Goal: Transaction & Acquisition: Purchase product/service

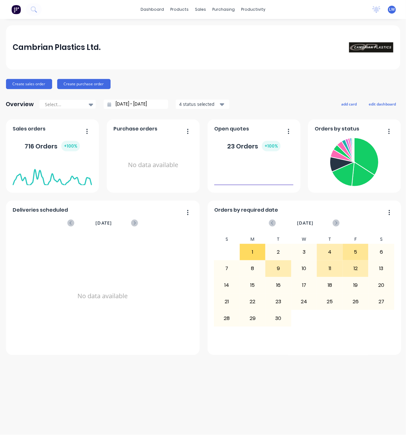
drag, startPoint x: 407, startPoint y: 246, endPoint x: 447, endPoint y: 247, distance: 40.4
click at [406, 247] on html "dashboard products sales purchasing productivity dashboard products Product Cat…" at bounding box center [203, 217] width 406 height 435
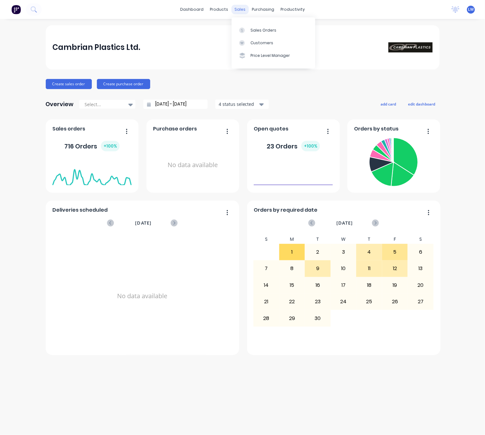
click at [241, 12] on div "sales" at bounding box center [239, 9] width 17 height 9
click at [248, 27] on link "Sales Orders" at bounding box center [274, 30] width 84 height 13
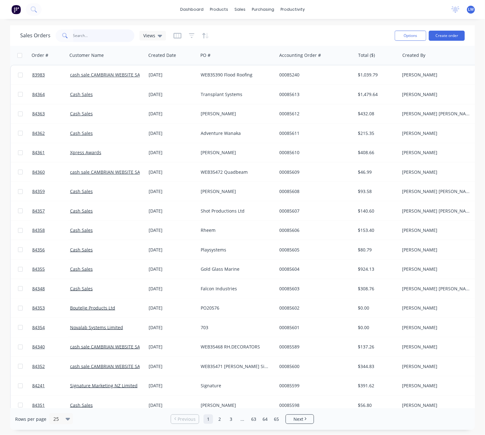
click at [84, 38] on input "text" at bounding box center [104, 35] width 62 height 13
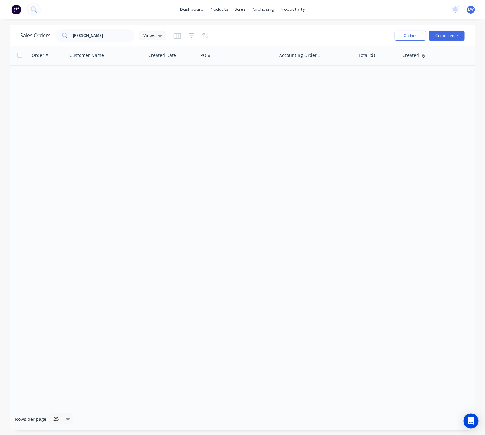
click at [107, 42] on div "Sales Orders [PERSON_NAME] Views Options Create order" at bounding box center [242, 35] width 465 height 21
click at [106, 36] on input "[PERSON_NAME]" at bounding box center [104, 35] width 62 height 13
drag, startPoint x: 89, startPoint y: 36, endPoint x: 66, endPoint y: 35, distance: 23.1
click at [67, 35] on div "[PERSON_NAME]" at bounding box center [95, 35] width 79 height 13
type input "="
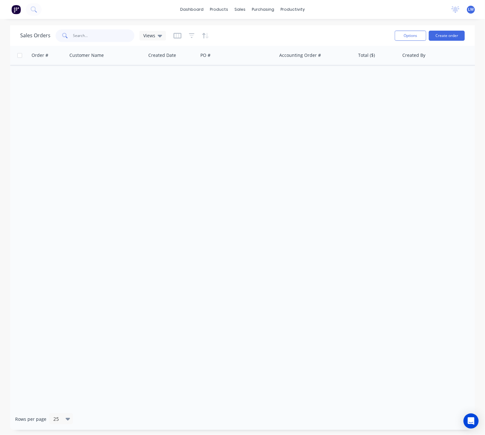
type input "="
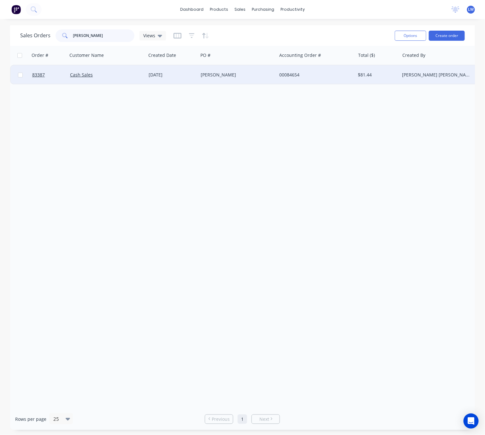
type input "[PERSON_NAME]"
click at [219, 80] on div "[PERSON_NAME]" at bounding box center [237, 74] width 79 height 19
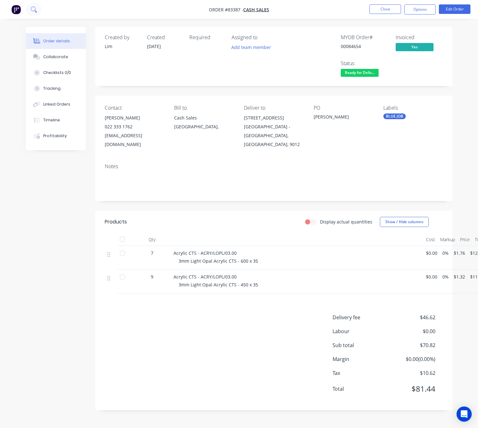
click at [36, 7] on icon at bounding box center [34, 9] width 6 height 6
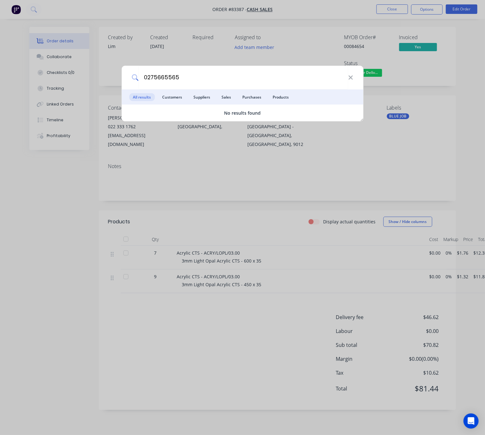
type input "0275665565"
click at [347, 78] on input "0275665565" at bounding box center [244, 78] width 210 height 24
click at [351, 79] on icon at bounding box center [351, 77] width 5 height 7
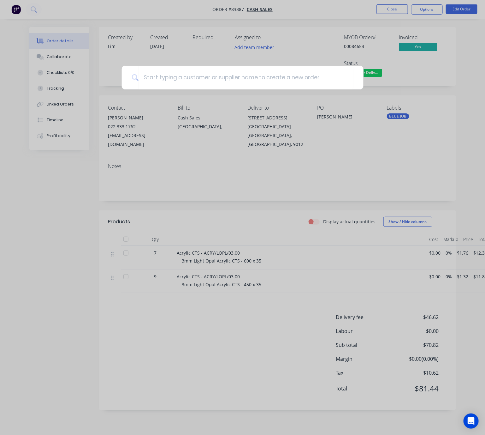
click at [223, 142] on div at bounding box center [242, 217] width 485 height 435
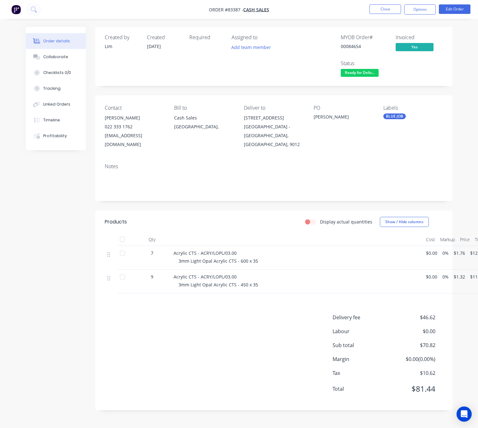
click at [15, 9] on img "button" at bounding box center [15, 9] width 9 height 9
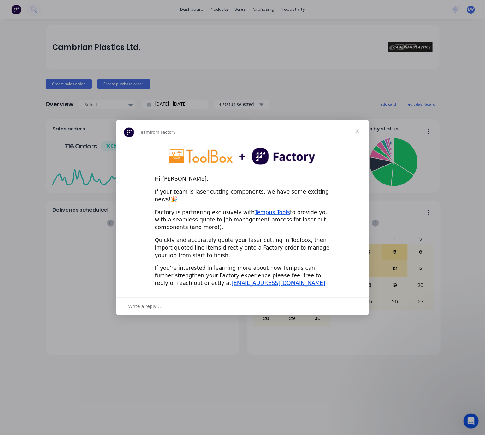
click at [356, 135] on span "Close" at bounding box center [357, 131] width 23 height 23
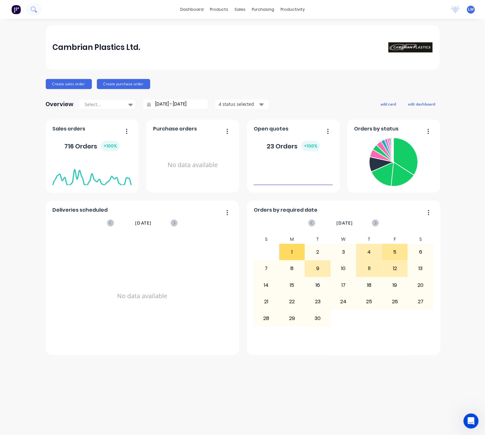
click at [37, 8] on button at bounding box center [34, 9] width 16 height 13
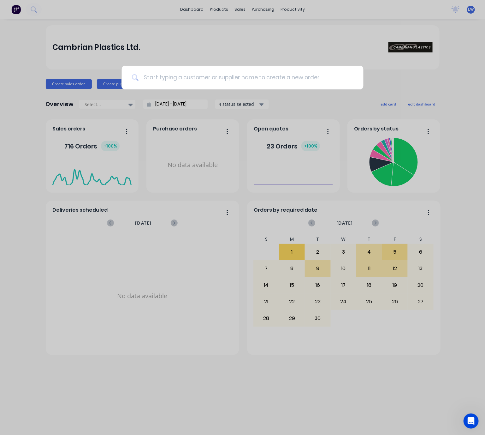
click at [206, 78] on input at bounding box center [246, 78] width 215 height 24
click at [212, 81] on input at bounding box center [246, 78] width 215 height 24
type input "85520"
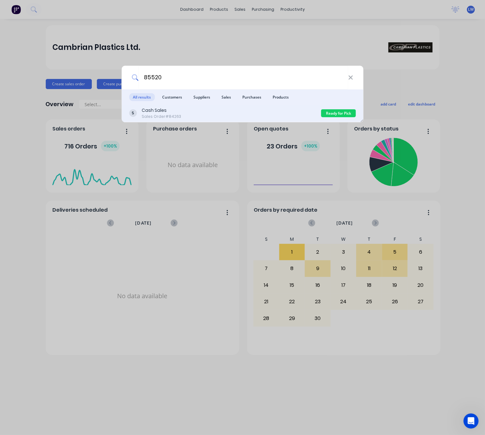
click at [222, 114] on div "Cash Sales Sales Order #84263" at bounding box center [225, 113] width 192 height 12
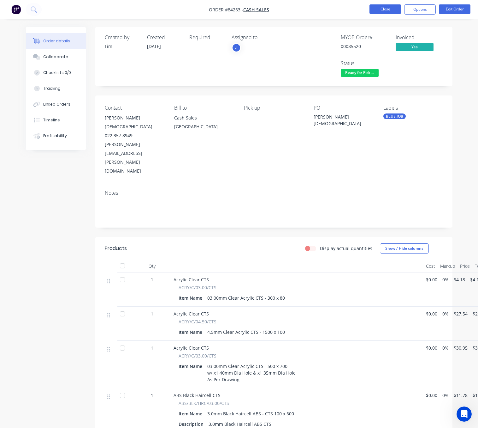
click at [385, 11] on button "Close" at bounding box center [386, 8] width 32 height 9
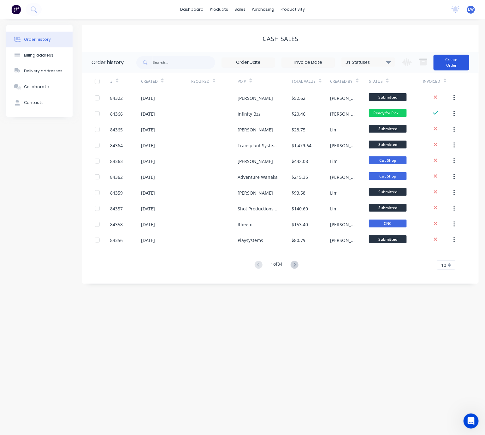
click at [459, 64] on button "Create Order" at bounding box center [452, 63] width 36 height 16
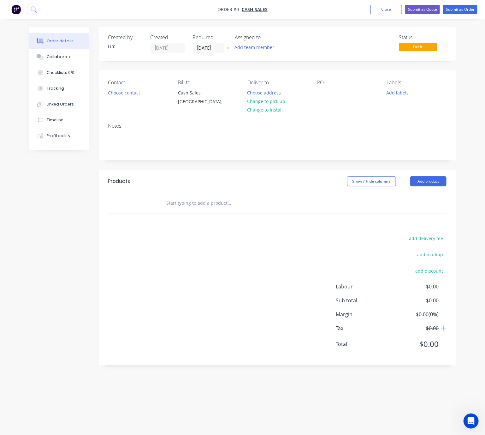
click at [230, 49] on button at bounding box center [227, 48] width 7 height 7
click at [127, 97] on button "Choose contact" at bounding box center [124, 92] width 39 height 9
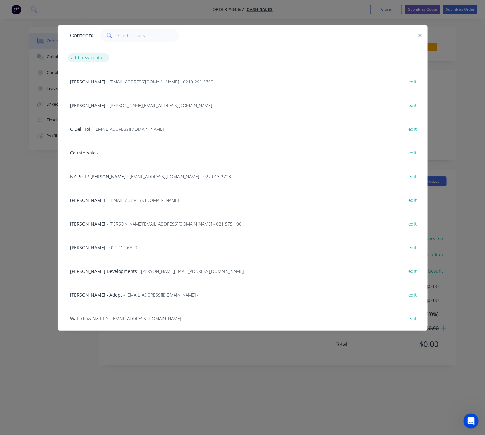
click at [92, 60] on button "add new contact" at bounding box center [89, 57] width 42 height 9
select select "NZ"
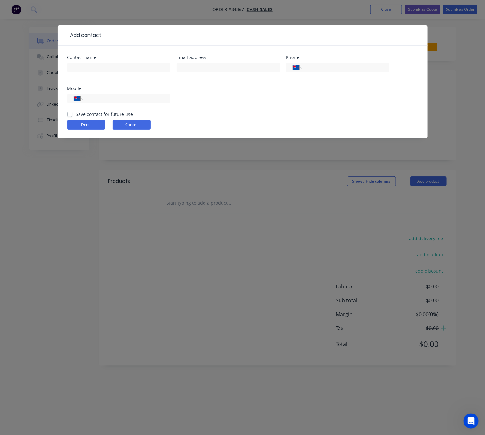
click at [144, 123] on button "Cancel" at bounding box center [132, 124] width 38 height 9
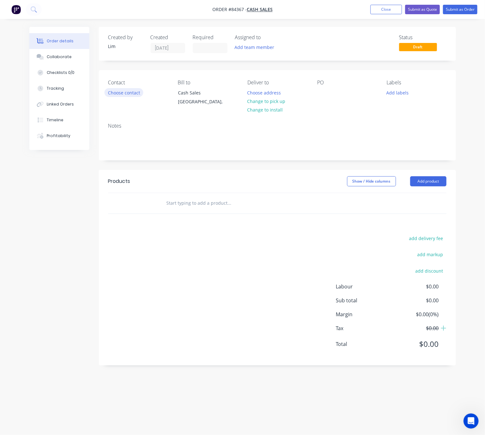
click at [127, 91] on button "Choose contact" at bounding box center [124, 92] width 39 height 9
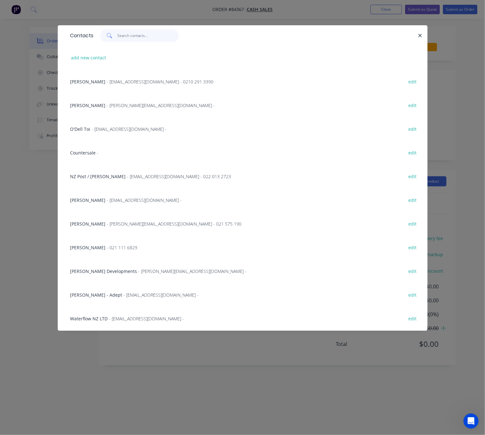
click at [138, 39] on input "text" at bounding box center [148, 35] width 62 height 13
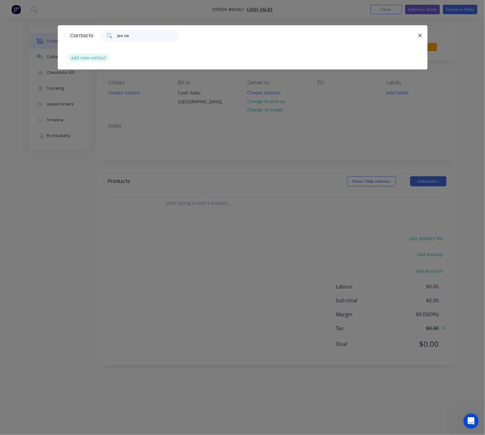
type input "jen sie"
click at [102, 60] on button "add new contact" at bounding box center [89, 57] width 42 height 9
select select "NZ"
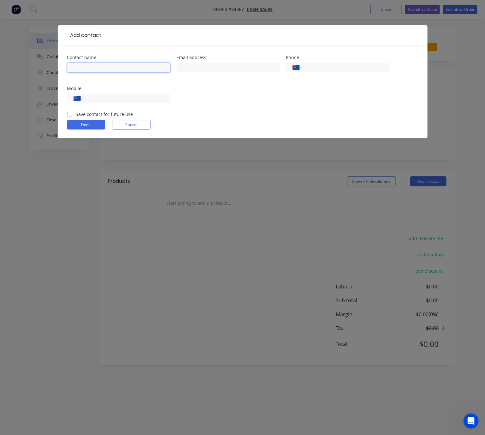
click at [112, 66] on input "text" at bounding box center [118, 67] width 103 height 9
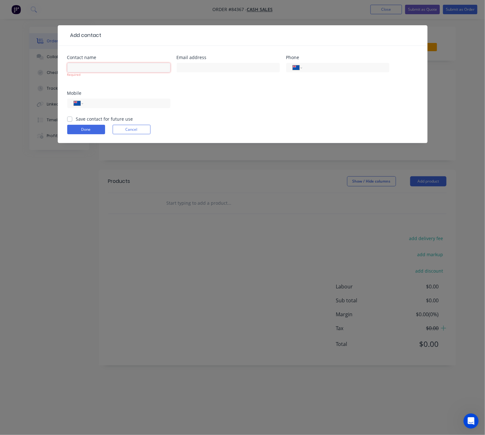
click at [109, 64] on input "text" at bounding box center [118, 67] width 103 height 9
paste input "[PERSON_NAME]<[PERSON_NAME][EMAIL_ADDRESS][DOMAIN_NAME]>"
click at [95, 67] on input "[PERSON_NAME]<[PERSON_NAME][EMAIL_ADDRESS][DOMAIN_NAME]>" at bounding box center [118, 67] width 103 height 9
drag, startPoint x: 138, startPoint y: 69, endPoint x: 94, endPoint y: 68, distance: 43.6
click at [94, 68] on input "[PERSON_NAME] [PERSON_NAME][EMAIL_ADDRESS][DOMAIN_NAME]>" at bounding box center [118, 67] width 103 height 9
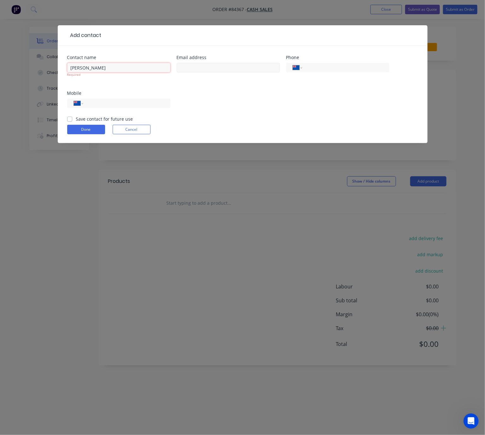
type input "[PERSON_NAME]"
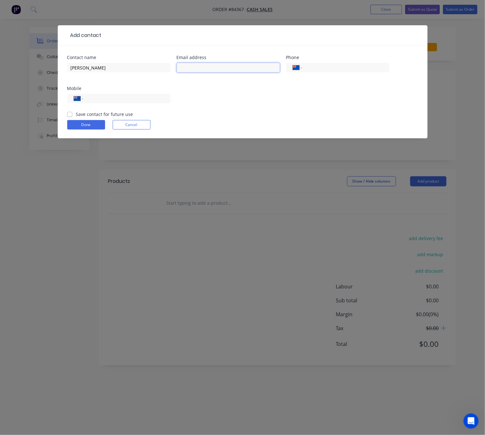
click at [218, 67] on input "text" at bounding box center [228, 67] width 103 height 9
paste input "[EMAIL_ADDRESS][DOMAIN_NAME]>"
type input "[EMAIL_ADDRESS][DOMAIN_NAME]"
click at [106, 102] on input "tel" at bounding box center [126, 98] width 76 height 7
paste input "0210 778 963"
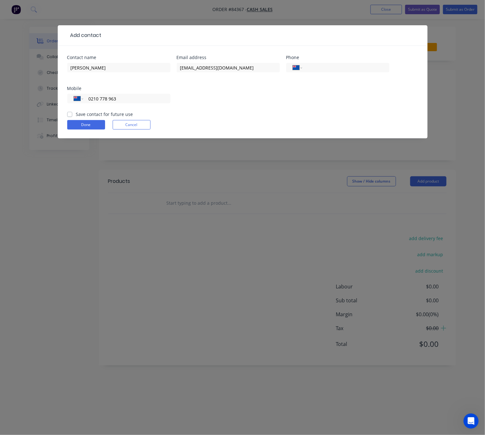
type input "0210 778 963"
click at [76, 114] on label "Save contact for future use" at bounding box center [104, 114] width 57 height 7
click at [70, 114] on input "Save contact for future use" at bounding box center [69, 114] width 5 height 6
checkbox input "true"
click at [78, 123] on button "Done" at bounding box center [86, 124] width 38 height 9
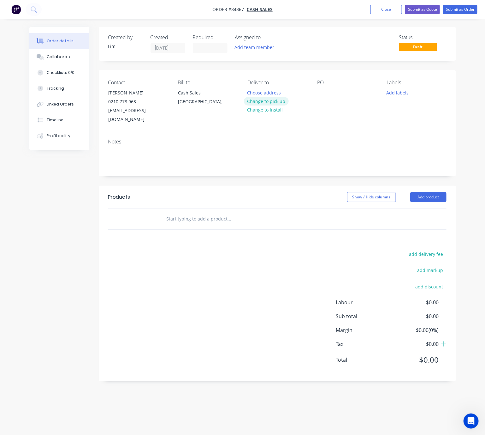
click at [273, 100] on button "Change to pick up" at bounding box center [266, 101] width 45 height 9
click at [320, 91] on div at bounding box center [322, 92] width 10 height 9
click at [389, 92] on button "Add labels" at bounding box center [398, 92] width 29 height 9
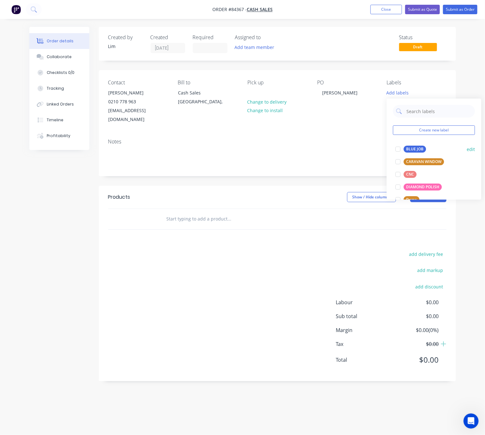
click at [412, 146] on div "BLUE JOB" at bounding box center [415, 149] width 22 height 7
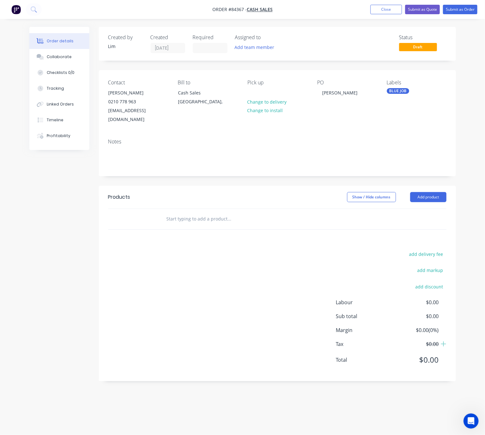
click at [87, 205] on div "Created by [PERSON_NAME] Created [DATE] Required Assigned to Add team member St…" at bounding box center [242, 209] width 427 height 364
click at [427, 192] on button "Add product" at bounding box center [428, 197] width 36 height 10
click at [206, 212] on input "text" at bounding box center [229, 218] width 126 height 13
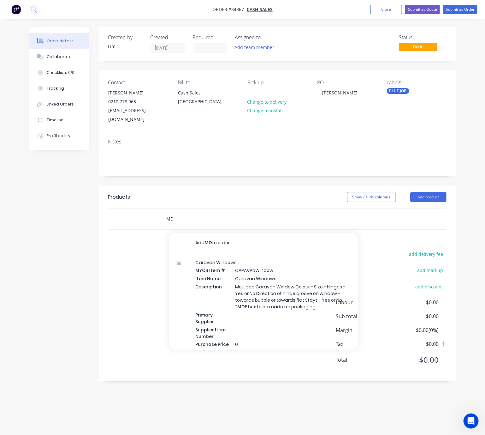
type input "M"
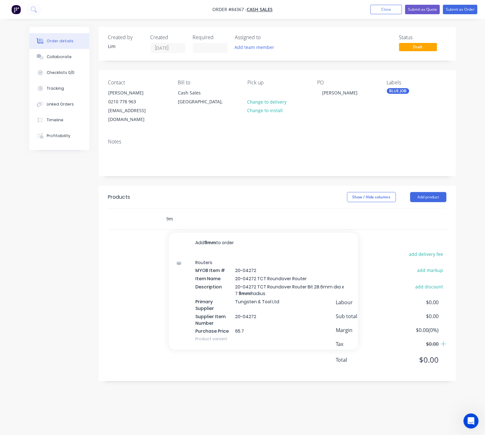
type input "9"
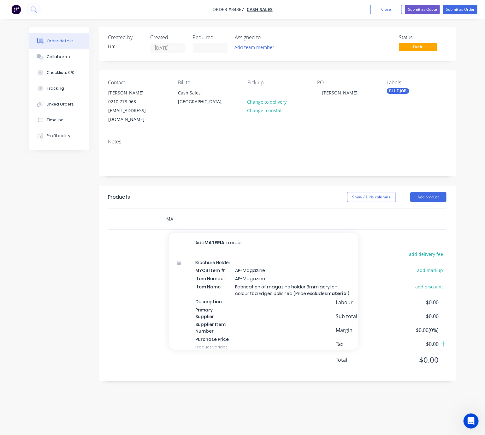
type input "M"
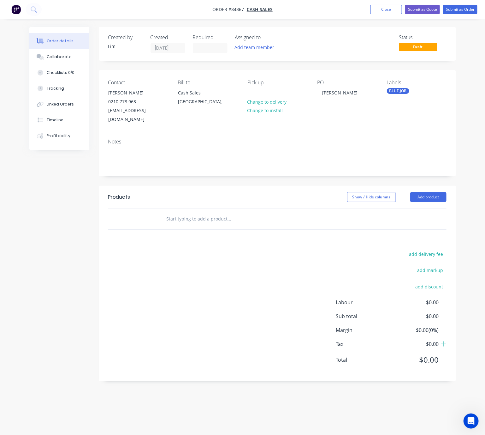
click at [435, 186] on header "Products Show / Hide columns Add product" at bounding box center [277, 197] width 357 height 23
click at [434, 192] on button "Add product" at bounding box center [428, 197] width 36 height 10
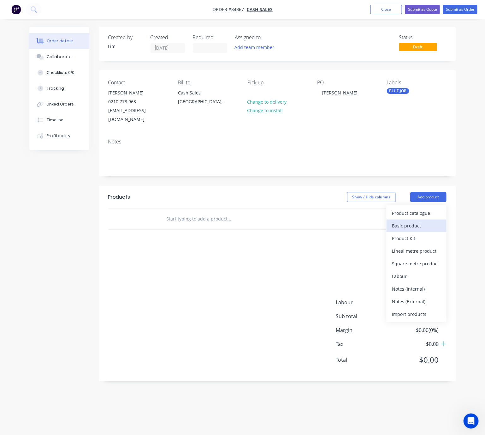
click at [421, 221] on div "Basic product" at bounding box center [416, 225] width 49 height 9
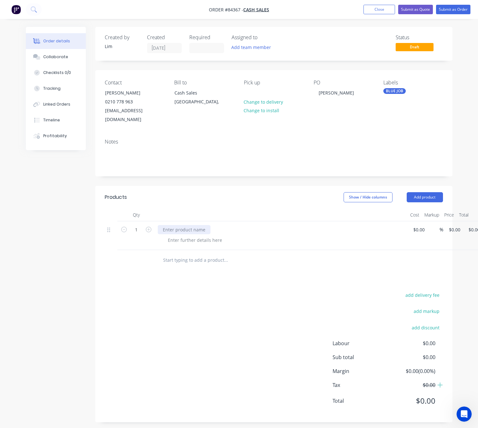
click at [174, 225] on div at bounding box center [184, 229] width 53 height 9
click at [195, 254] on input "text" at bounding box center [226, 260] width 126 height 13
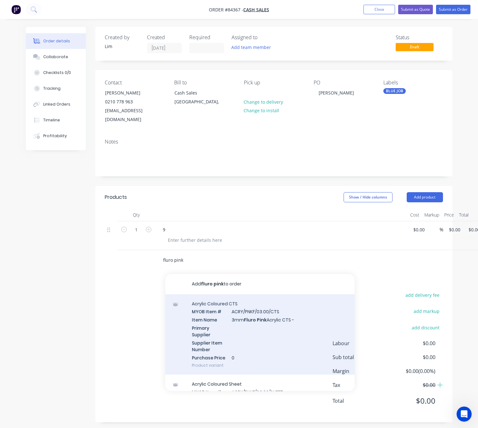
type input "fluro pink"
click at [272, 332] on div "Acrylic Coloured CTS MYOB Item # ACRY/PNKF/03.00/CTS Item Name 3mm Fluro Pink A…" at bounding box center [259, 334] width 189 height 81
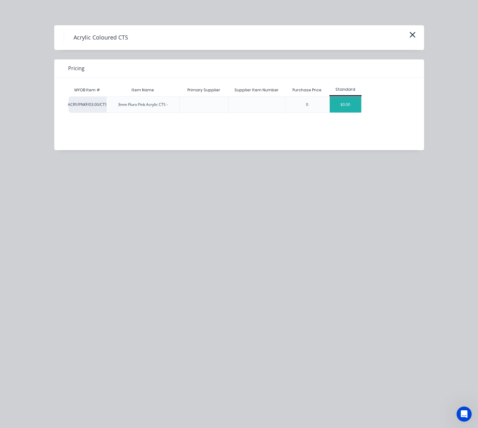
click at [342, 110] on div "$0.00" at bounding box center [346, 105] width 32 height 16
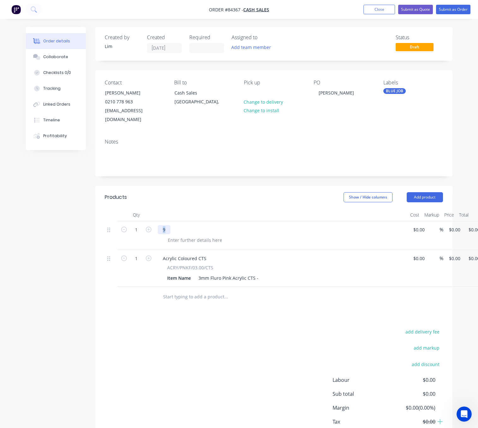
drag, startPoint x: 166, startPoint y: 221, endPoint x: 160, endPoint y: 221, distance: 5.7
click at [160, 225] on div "9" at bounding box center [164, 229] width 13 height 9
click at [174, 225] on div "MDF 9mm" at bounding box center [174, 229] width 32 height 9
drag, startPoint x: 185, startPoint y: 221, endPoint x: 173, endPoint y: 220, distance: 11.4
click at [173, 225] on div "MDF 9mm" at bounding box center [174, 229] width 32 height 9
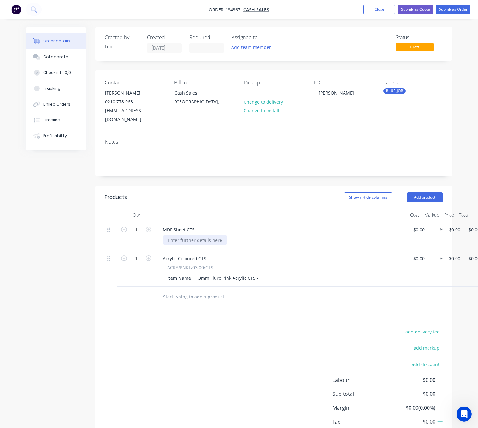
click at [200, 235] on div at bounding box center [195, 239] width 64 height 9
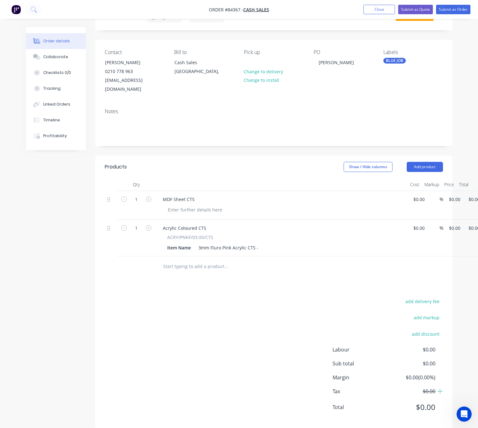
scroll to position [33, 0]
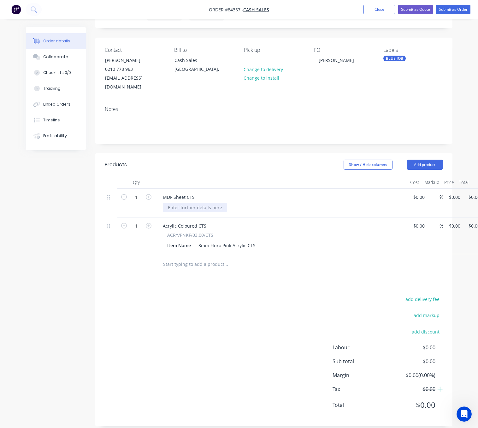
click at [206, 203] on div at bounding box center [195, 207] width 64 height 9
click at [230, 203] on div "9mm MDF Sheet 1220 x 2440 - CTS" at bounding box center [204, 207] width 83 height 9
click at [238, 203] on div "9mm MDF Sheet 1220 x 2440 CTS" at bounding box center [203, 207] width 80 height 9
click at [257, 241] on div "3mm Fluro Pink Acrylic CTS -" at bounding box center [228, 245] width 65 height 9
drag, startPoint x: 263, startPoint y: 199, endPoint x: 315, endPoint y: 220, distance: 56.2
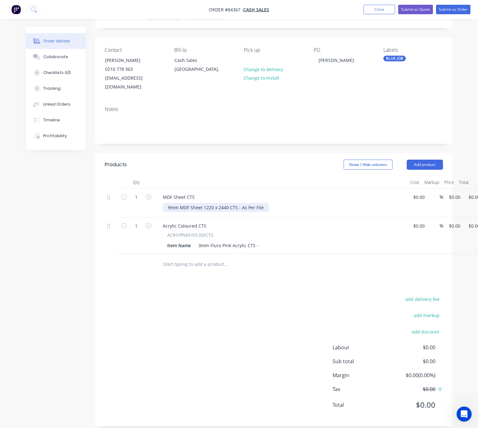
click at [262, 203] on div "9mm MDF Sheet 1220 x 2440 CTS - As Per File" at bounding box center [216, 207] width 106 height 9
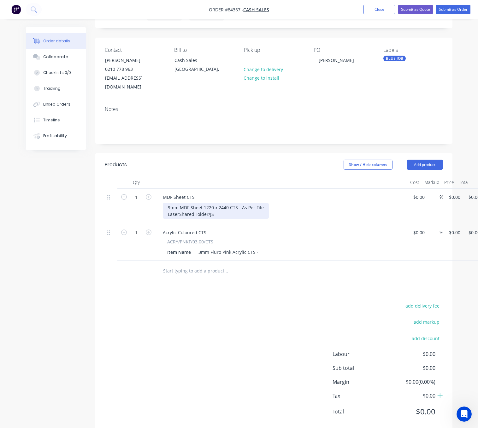
drag, startPoint x: 208, startPoint y: 206, endPoint x: 213, endPoint y: 206, distance: 5.1
click at [208, 206] on div "9mm MDF Sheet 1220 x 2440 CTS - As Per File LaserSharedHolder/JS" at bounding box center [216, 211] width 106 height 16
click at [216, 206] on div "9mm MDF Sheet 1220 x 2440 CTS - As Per File LaserSharedHolder/ JS" at bounding box center [216, 211] width 106 height 16
click at [458, 10] on button "Submit as Order" at bounding box center [453, 9] width 34 height 9
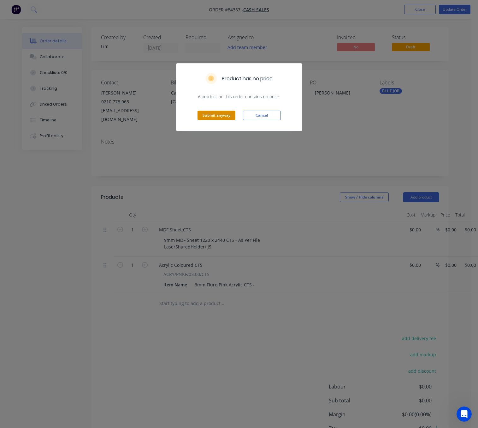
click at [213, 116] on button "Submit anyway" at bounding box center [217, 115] width 38 height 9
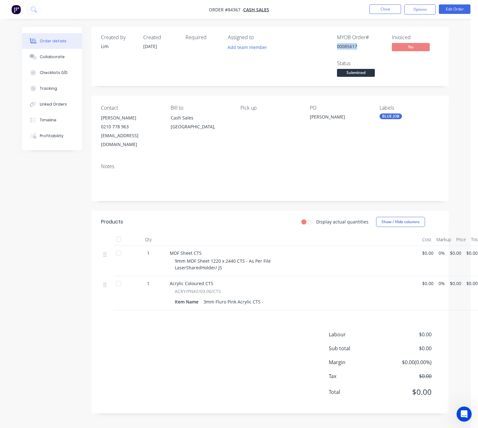
drag, startPoint x: 358, startPoint y: 47, endPoint x: 335, endPoint y: 45, distance: 23.4
click at [335, 45] on div "MYOB Order # 00085617 Invoiced No Status Submitted" at bounding box center [365, 56] width 148 height 44
copy div "00085617"
click at [218, 260] on span "9mm MDF Sheet 1220 x 2440 CTS - As Per File LaserSharedHolder/ JS" at bounding box center [223, 264] width 96 height 13
click at [221, 260] on span "9mm MDF Sheet 1220 x 2440 CTS - As Per File LaserSharedHolder/ JS" at bounding box center [223, 264] width 96 height 13
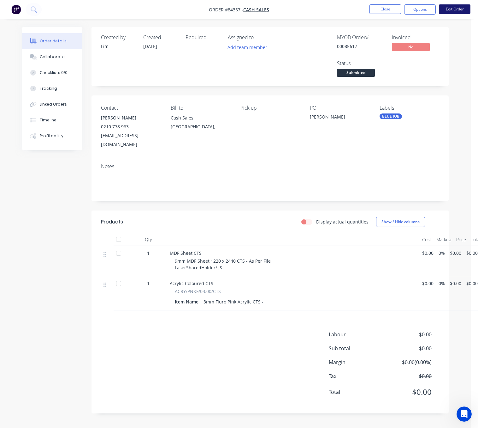
click at [456, 4] on nav "Order #84367 - Cash Sales Close Options Edit Order" at bounding box center [239, 9] width 478 height 19
click at [458, 6] on button "Edit Order" at bounding box center [455, 8] width 32 height 9
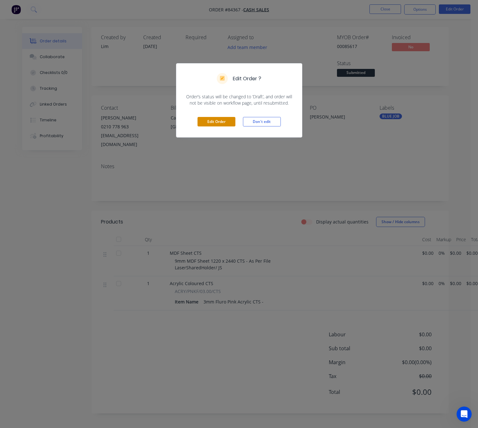
click at [215, 122] on button "Edit Order" at bounding box center [217, 121] width 38 height 9
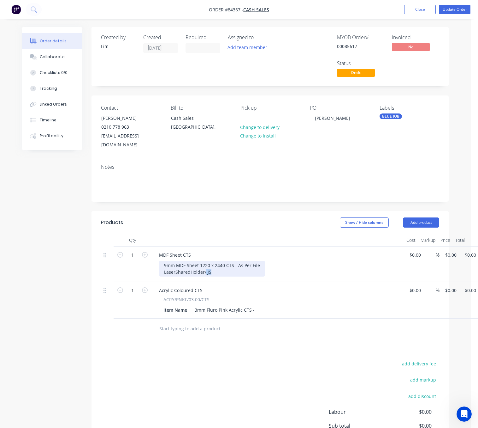
drag, startPoint x: 210, startPoint y: 264, endPoint x: 206, endPoint y: 264, distance: 3.8
click at [206, 264] on div "9mm MDF Sheet 1220 x 2440 CTS - As Per File LaserSharedHolder/ JS" at bounding box center [212, 268] width 106 height 16
click at [213, 263] on div "9mm MDF Sheet 1220 x 2440 CTS - As Per File LaserSharedHolder/ JS" at bounding box center [212, 268] width 106 height 16
drag, startPoint x: 211, startPoint y: 264, endPoint x: 207, endPoint y: 264, distance: 3.8
click at [207, 264] on div "9mm MDF Sheet 1220 x 2440 CTS - As Per File LaserSharedHolder/ JS" at bounding box center [212, 268] width 106 height 16
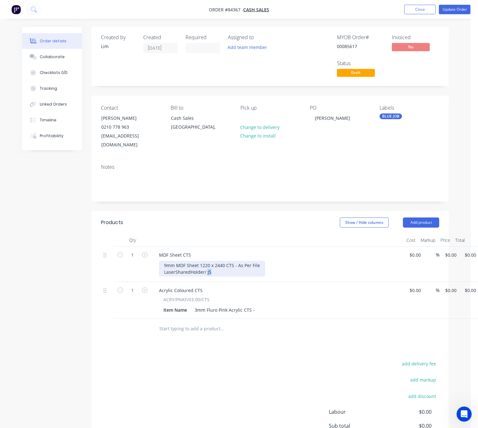
paste div
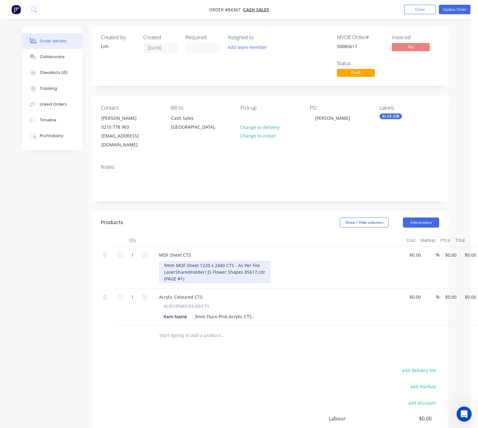
click at [236, 260] on div "9mm MDF Sheet 1220 x 2440 CTS - As Per File LaserSharedHolder/ JS Flower Shapes…" at bounding box center [214, 271] width 111 height 22
drag, startPoint x: 236, startPoint y: 256, endPoint x: 242, endPoint y: 258, distance: 5.7
click at [236, 260] on div "9mm MDF Sheet 1220 x 2440 CTS - As Per File LaserSharedHolder/ JS Flower Shapes…" at bounding box center [215, 271] width 113 height 22
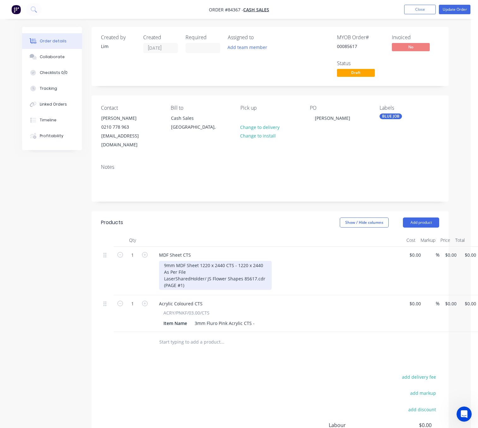
click at [164, 268] on div "9mm MDF Sheet 1220 x 2440 CTS - 1220 x 2440 As Per File LaserSharedHolder/ JS F…" at bounding box center [215, 274] width 113 height 29
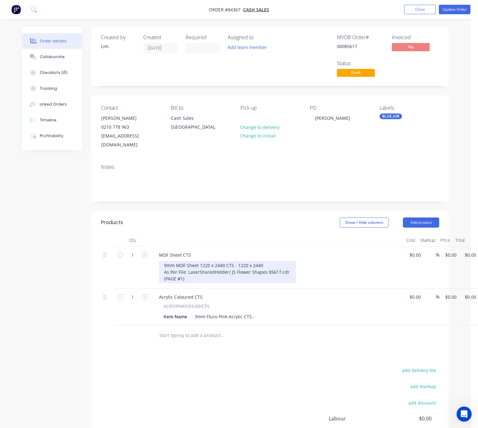
click at [266, 260] on div "9mm MDF Sheet 1220 x 2440 CTS - 1220 x 2440 As Per File: LaserSharedHolder/ JS …" at bounding box center [227, 271] width 137 height 22
click at [233, 260] on div "9mm MDF Sheet 1220 x 2440 CTS - 1220 x 2440 (Approx) As Per File: LaserSharedHo…" at bounding box center [227, 271] width 137 height 22
click at [225, 260] on div "9mm MDF Sheet 1220 x 2440 CTS - 1220 x 2440 (Approx) As Per File: LaserSharedHo…" at bounding box center [227, 271] width 137 height 22
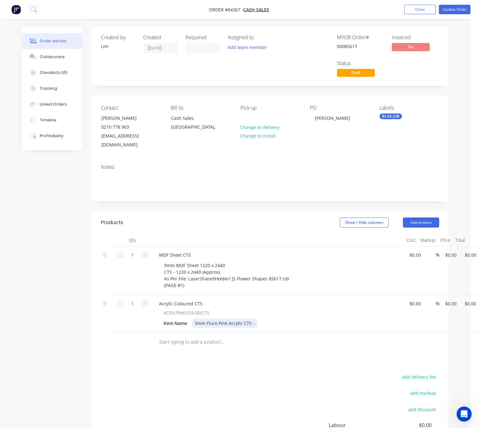
click at [254, 318] on div "3mm Fluro Pink Acrylic CTS -" at bounding box center [224, 322] width 65 height 9
click at [243, 318] on div "3mm Fluro Pink Acrylic CTS -" at bounding box center [224, 322] width 65 height 9
click at [212, 320] on div "3mm Fluro Pink Acrylic CTS -" at bounding box center [218, 326] width 53 height 16
drag, startPoint x: 207, startPoint y: 323, endPoint x: 212, endPoint y: 323, distance: 5.7
click at [207, 323] on div "3mm Fluro Pink Acrylic CTS -" at bounding box center [218, 326] width 53 height 16
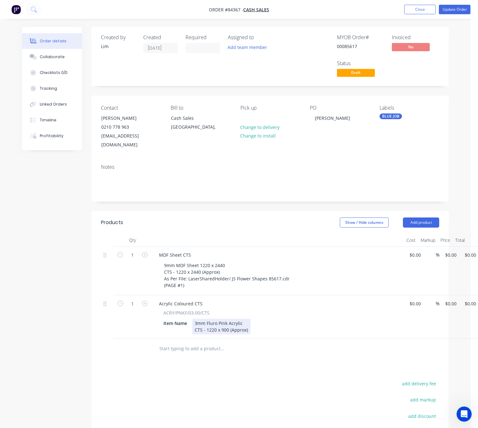
click at [232, 321] on div "3mm Fluro Pink Acrylic CTS - 1220 x 900 (Approx)" at bounding box center [221, 326] width 58 height 16
click at [248, 322] on div "3mm Fluro Pink Acrylic CTS - 1220 x 900 (Over Approx)" at bounding box center [227, 326] width 70 height 16
click at [242, 322] on div "3mm Fluro Pink Acrylic CTS - 1220 x 900 (Overprox)" at bounding box center [223, 326] width 63 height 16
drag, startPoint x: 250, startPoint y: 322, endPoint x: 232, endPoint y: 322, distance: 18.3
click at [232, 322] on div "3mm Fluro Pink Acrylic CTS - 1220 x 900 (Overprox)" at bounding box center [223, 326] width 63 height 16
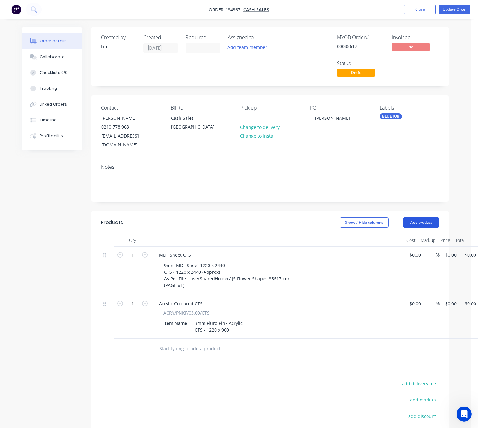
click at [424, 217] on button "Add product" at bounding box center [421, 222] width 36 height 10
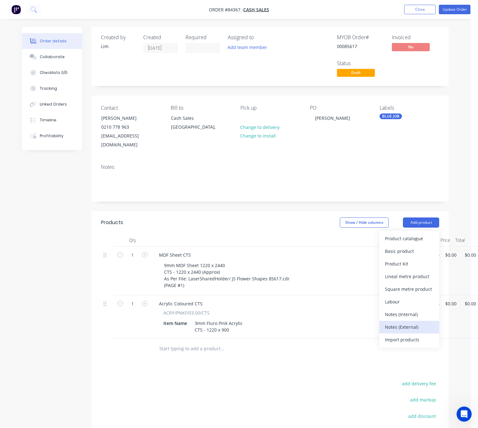
click at [424, 322] on div "Notes (External)" at bounding box center [409, 326] width 49 height 9
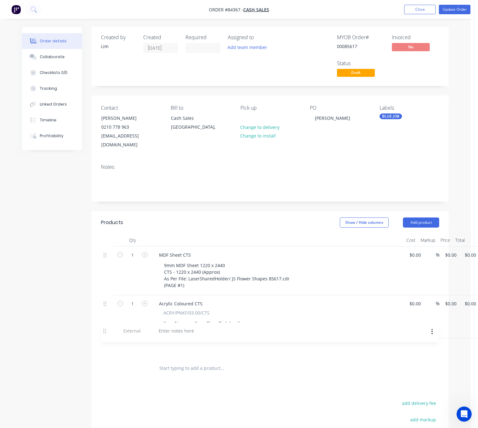
scroll to position [2, 0]
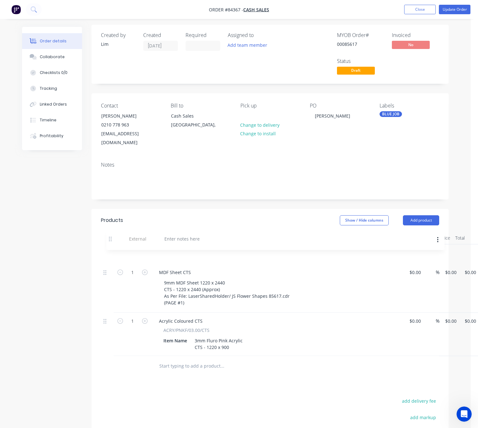
drag, startPoint x: 105, startPoint y: 340, endPoint x: 110, endPoint y: 238, distance: 102.1
click at [110, 244] on div "1 MDF Sheet CTS 9mm MDF Sheet 1220 x 2440 CTS - 1220 x 2440 (Approx) As Per Fil…" at bounding box center [270, 299] width 338 height 111
click at [185, 248] on div at bounding box center [176, 252] width 45 height 9
click at [432, 248] on button "button" at bounding box center [432, 253] width 15 height 11
click at [404, 278] on div "Delete" at bounding box center [410, 282] width 49 height 9
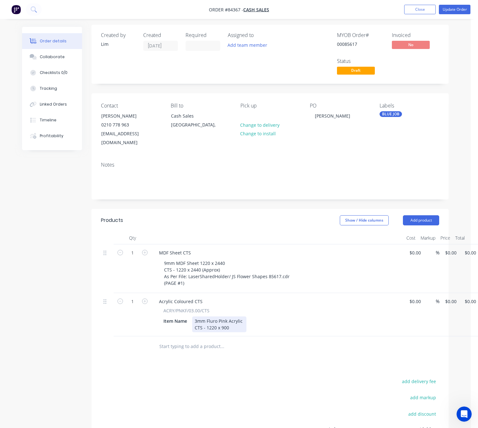
click at [237, 321] on div "3mm Fluro Pink Acrylic CTS - 1220 x 900" at bounding box center [219, 324] width 54 height 16
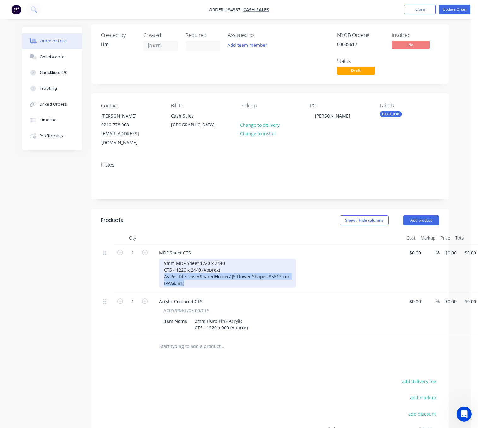
drag, startPoint x: 185, startPoint y: 274, endPoint x: 158, endPoint y: 267, distance: 28.3
click at [158, 267] on div "MDF Sheet CTS 9mm MDF Sheet 1220 x 2440 CTS - 1220 x 2440 (Approx) As Per File:…" at bounding box center [278, 268] width 253 height 49
copy div "As Per File: LaserSharedHolder/ JS Flower Shapes 85617.cdr (PAGE #1)"
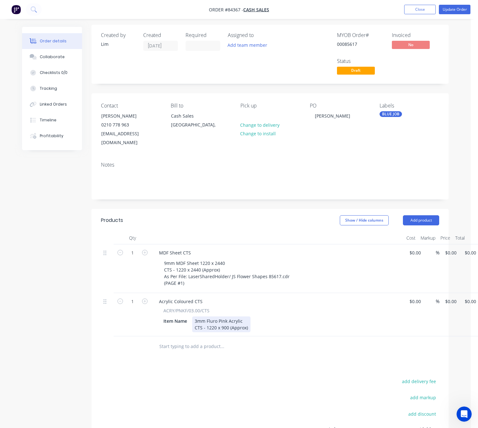
click at [248, 319] on div "3mm Fluro Pink Acrylic CTS - 1220 x 900 (Approx)" at bounding box center [221, 324] width 58 height 16
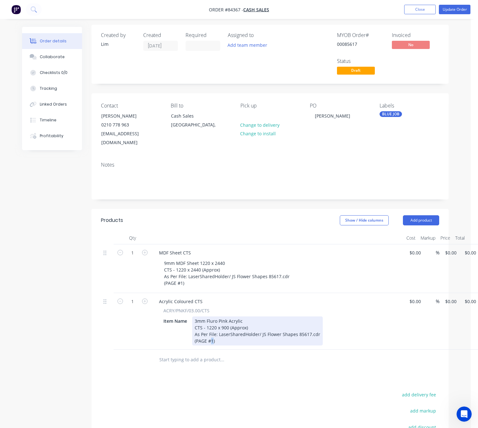
click at [212, 337] on div "(PAGE #1)" at bounding box center [258, 340] width 126 height 7
click at [226, 337] on div "(PAGE #2)" at bounding box center [258, 340] width 126 height 7
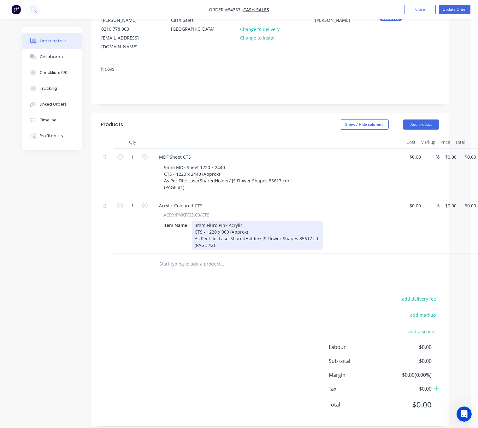
scroll to position [98, 16]
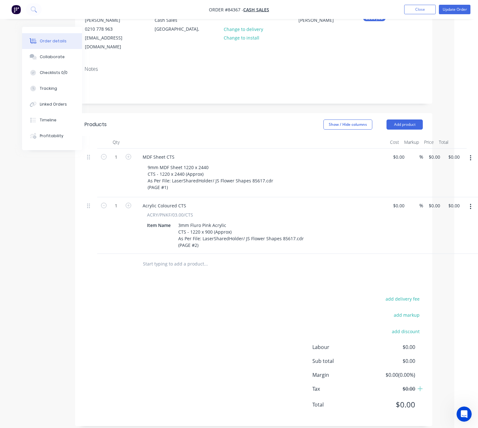
click at [183, 257] on input "text" at bounding box center [206, 263] width 126 height 13
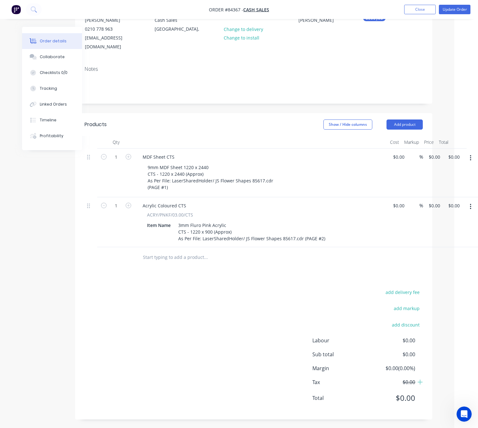
scroll to position [91, 16]
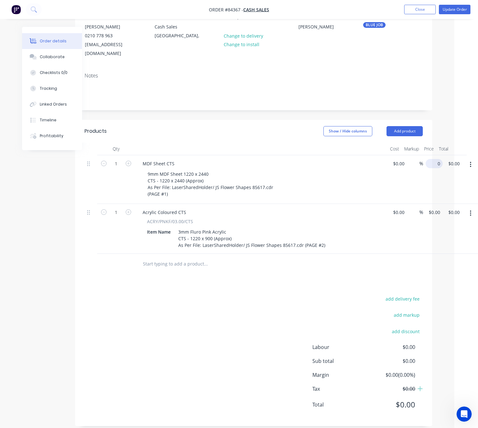
click at [435, 159] on input "0" at bounding box center [435, 163] width 15 height 9
type input "$229.90"
click at [423, 204] on div "1 Acrylic Coloured CTS ACRY/PNKF/03.00/CTS Item Name 3mm Fluro Pink Acrylic CTS…" at bounding box center [254, 229] width 338 height 50
type input "$104.72"
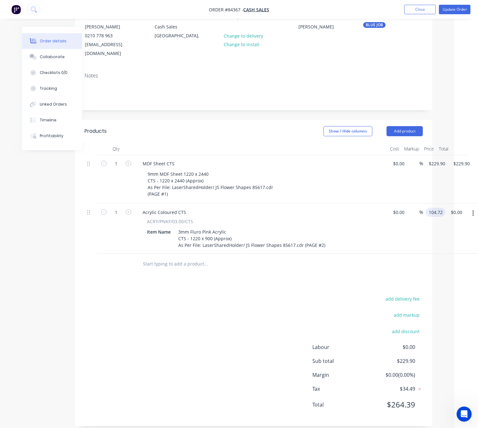
type input "$104.72"
click at [215, 332] on div "add delivery fee add markup add discount Labour $0.00 Sub total $229.90 Margin …" at bounding box center [254, 355] width 338 height 122
click at [185, 257] on input "text" at bounding box center [206, 263] width 126 height 13
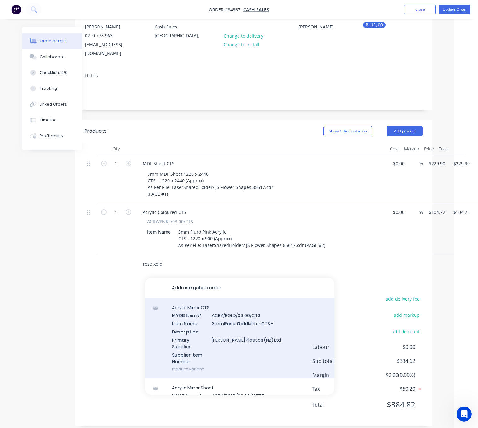
type input "rose gold"
click at [260, 330] on div "Acrylic Mirror CTS MYOB Item # ACRY/RGLD/03.00/CTS Item Name 3mm Rose Gold Mirr…" at bounding box center [239, 338] width 189 height 81
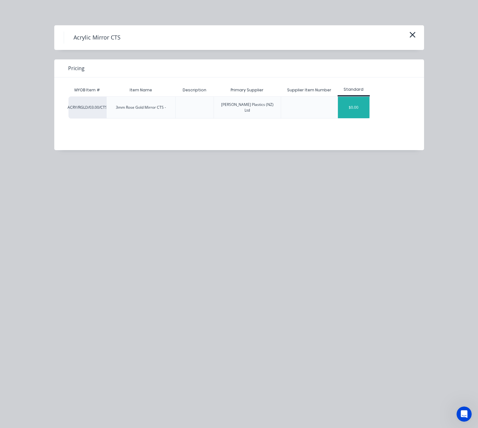
click at [354, 103] on div "$0.00" at bounding box center [354, 107] width 32 height 21
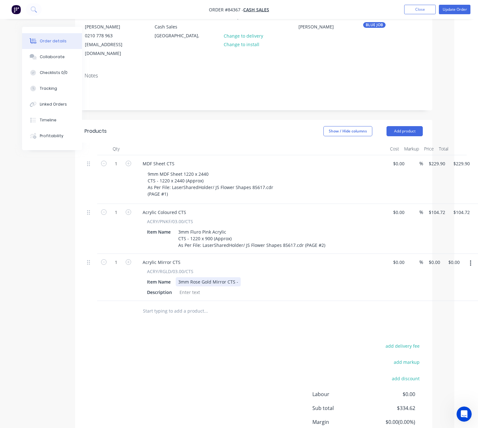
click at [226, 277] on div "3mm Rose Gold Mirror CTS -" at bounding box center [208, 281] width 65 height 9
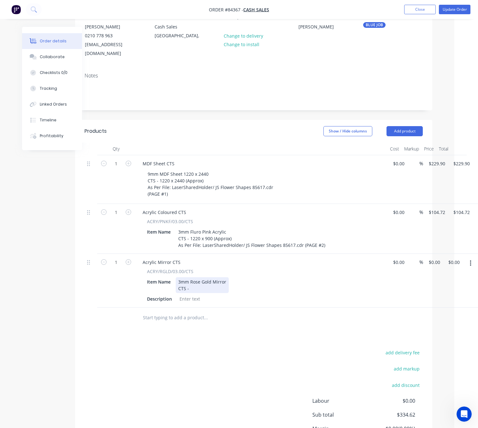
click at [203, 281] on div "3mm Rose Gold Mirror CTS -" at bounding box center [202, 285] width 53 height 16
click at [190, 280] on div "3mm Rose Gold Mirror CTS -" at bounding box center [202, 285] width 53 height 16
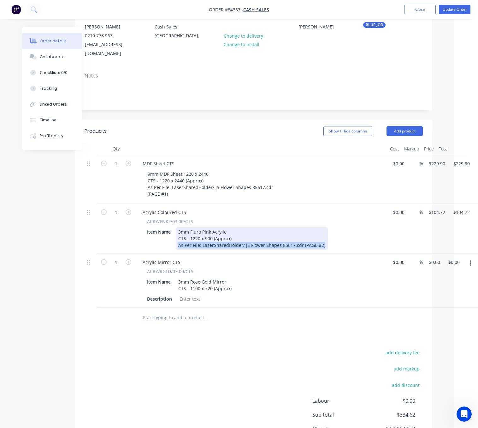
drag, startPoint x: 313, startPoint y: 238, endPoint x: 174, endPoint y: 242, distance: 138.3
click at [173, 242] on div "Acrylic Coloured CTS ACRY/PNKF/03.00/CTS Item Name 3mm Fluro Pink Acrylic CTS -…" at bounding box center [261, 229] width 253 height 50
copy div "As Per File: LaserSharedHolder/ JS Flower Shapes 85617.cdr (PAGE #2)"
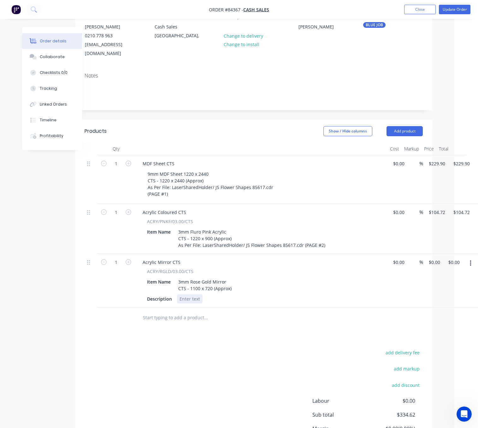
click at [195, 295] on div at bounding box center [190, 298] width 26 height 9
paste div
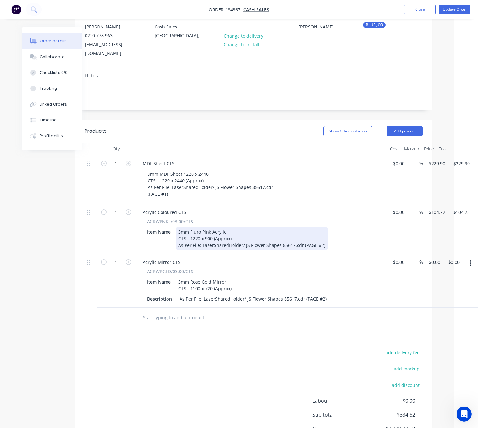
click at [302, 237] on div "3mm Fluro Pink Acrylic CTS - 1220 x 900 (Approx) As Per File: LaserSharedHolder…" at bounding box center [252, 238] width 152 height 22
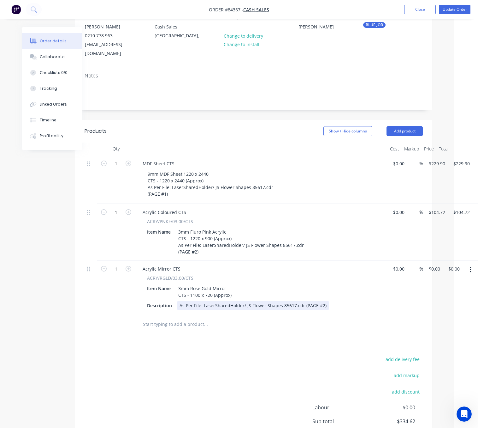
click at [302, 301] on div "As Per File: LaserSharedHolder/ JS Flower Shapes 85617.cdr (PAGE #2)" at bounding box center [253, 305] width 152 height 9
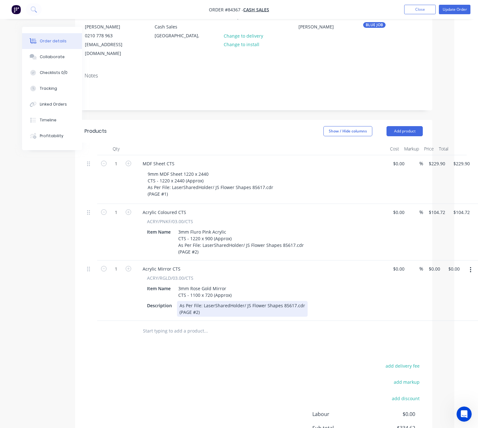
click at [197, 304] on div "As Per File: LaserSharedHolder/ JS Flower Shapes 85617.cdr (PAGE #2)" at bounding box center [242, 309] width 131 height 16
click at [227, 304] on div "As Per File: LaserSharedHolder/ JS Flower Shapes 85617.cdr (PAGE #3)" at bounding box center [242, 309] width 131 height 16
click at [268, 303] on div "As Per File: LaserSharedHolder/ JS Flower Shapes 85617.cdr (PAGE #3) (Note File…" at bounding box center [242, 309] width 131 height 16
click at [246, 302] on div "As Per File: LaserSharedHolder/ JS Flower Shapes 85617.cdr (PAGE #3) (Note File…" at bounding box center [243, 309] width 132 height 16
click at [302, 302] on div "As Per File: LaserSharedHolder/ JS Flower Shapes 85617.cdr (PAGE #3) (Note File…" at bounding box center [242, 309] width 131 height 16
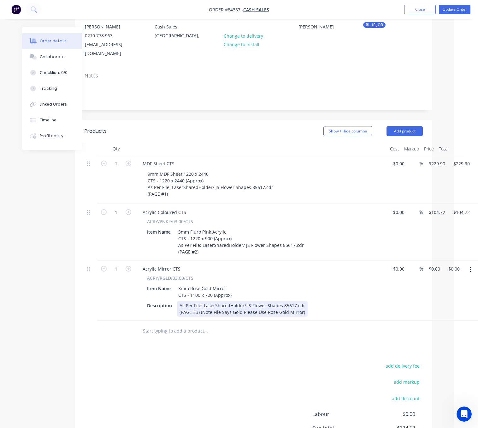
click at [211, 302] on div "As Per File: LaserSharedHolder/ JS Flower Shapes 85617.cdr (PAGE #3) (Note File…" at bounding box center [242, 309] width 131 height 16
click at [200, 303] on div "As Per File: LaserSharedHolder/ JS Flower Shapes 85617.cdr (PAGE #3) (Note: Fil…" at bounding box center [243, 309] width 132 height 16
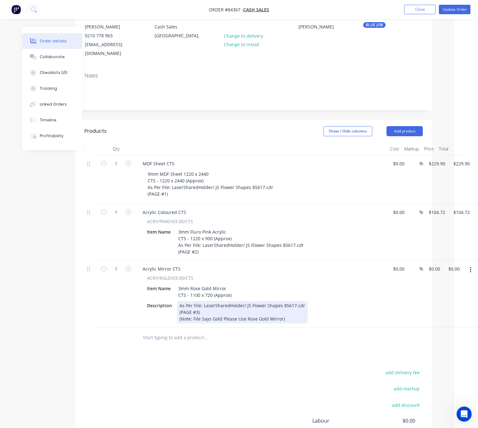
drag, startPoint x: 290, startPoint y: 309, endPoint x: 305, endPoint y: 315, distance: 16.7
click at [291, 309] on div "As Per File: LaserSharedHolder/ JS Flower Shapes 85617.cdr (PAGE #3) (Note: Fil…" at bounding box center [242, 312] width 131 height 22
click at [179, 310] on div "As Per File: LaserSharedHolder/ JS Flower Shapes 85617.cdr (PAGE #3) (Note: Fil…" at bounding box center [242, 312] width 131 height 22
click at [179, 311] on div "As Per File: LaserSharedHolder/ JS Flower Shapes 85617.cdr (PAGE #3) (Note: Fil…" at bounding box center [242, 312] width 131 height 22
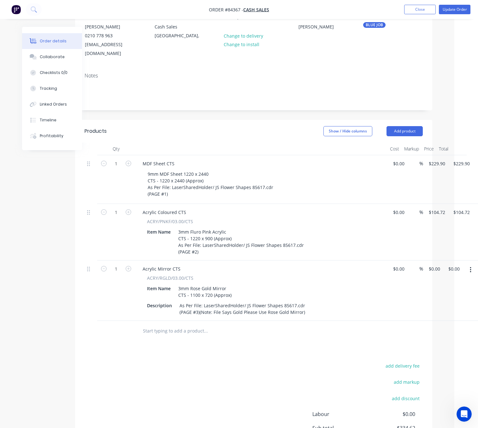
drag, startPoint x: 221, startPoint y: 369, endPoint x: 237, endPoint y: 368, distance: 16.2
click at [221, 369] on div "add delivery fee add markup add discount Labour $0.00 Sub total $334.62 Margin …" at bounding box center [254, 422] width 338 height 122
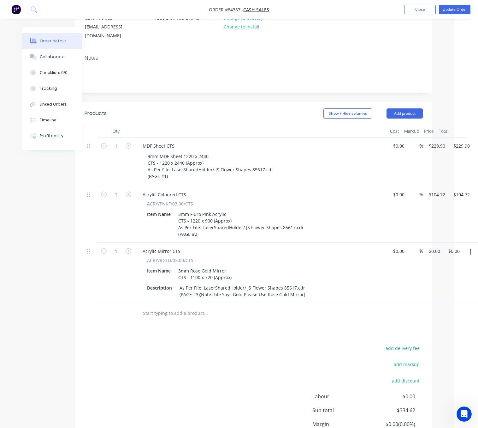
scroll to position [139, 16]
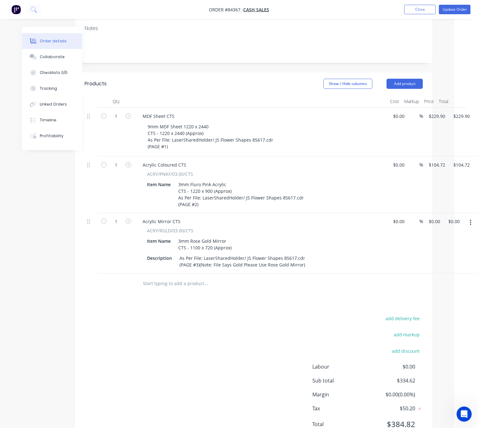
click at [209, 277] on input "text" at bounding box center [206, 283] width 126 height 13
click at [174, 278] on input "text" at bounding box center [206, 283] width 126 height 13
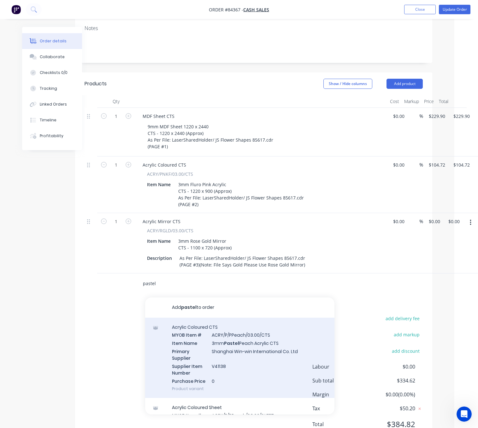
type input "pastel"
click at [278, 353] on div "Acrylic Coloured CTS MYOB Item # ACRY/P/PPeach/03.00/CTS Item Name 3mm Pastel P…" at bounding box center [239, 357] width 189 height 81
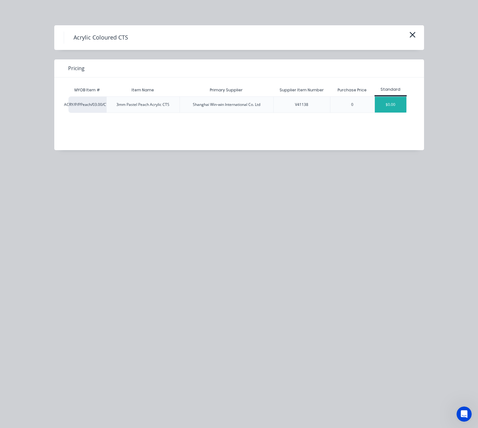
click at [402, 108] on div "$0.00" at bounding box center [391, 105] width 32 height 16
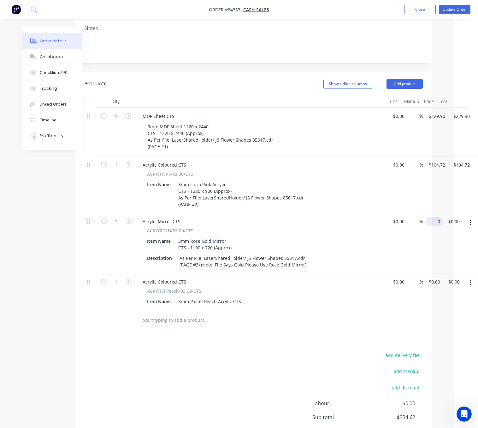
click at [434, 217] on input "0" at bounding box center [435, 221] width 15 height 9
click at [434, 217] on input "19.44" at bounding box center [435, 221] width 15 height 9
drag, startPoint x: 434, startPoint y: 214, endPoint x: 439, endPoint y: 214, distance: 4.7
click at [434, 217] on input "19.44" at bounding box center [435, 221] width 15 height 9
drag, startPoint x: 435, startPoint y: 214, endPoint x: 442, endPoint y: 213, distance: 7.3
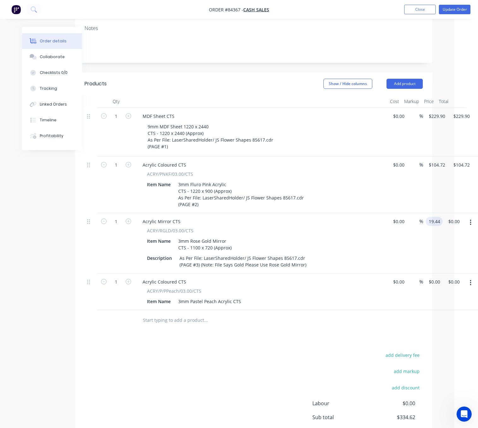
click at [436, 217] on input "19.44" at bounding box center [435, 221] width 15 height 9
type input "$193.44"
click at [206, 386] on div "add delivery fee add markup add discount Labour $0.00 Sub total $528.06 Margin …" at bounding box center [254, 411] width 338 height 122
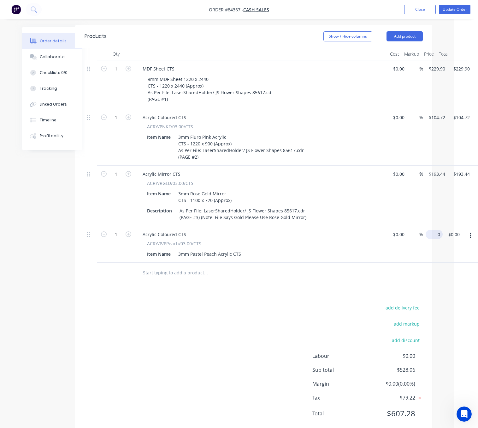
click at [435, 230] on input "0" at bounding box center [435, 234] width 15 height 9
type input "$83.72"
click at [113, 363] on div "add delivery fee add markup add discount Labour $0.00 Sub total $528.06 Margin …" at bounding box center [254, 364] width 338 height 122
click at [231, 249] on div "3mm Pastel Peach Acrylic CTS" at bounding box center [210, 253] width 68 height 9
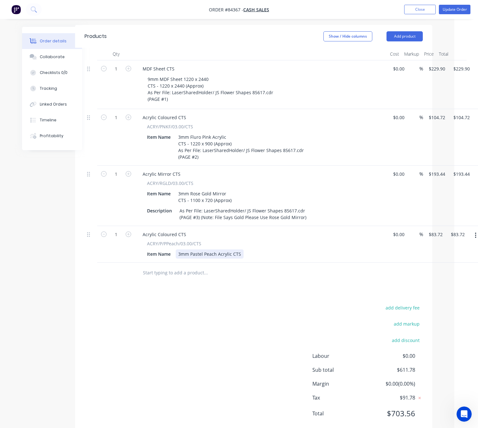
click at [232, 249] on div "3mm Pastel Peach Acrylic CTS" at bounding box center [210, 253] width 68 height 9
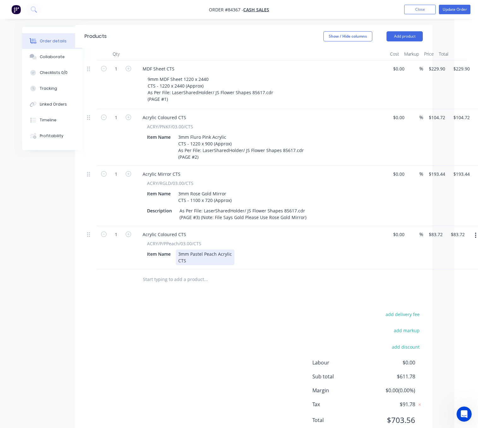
click at [190, 252] on div "3mm Pastel Peach Acrylic CTS" at bounding box center [205, 257] width 59 height 16
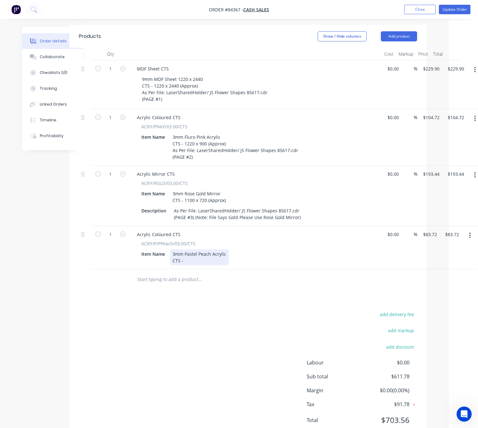
scroll to position [186, 27]
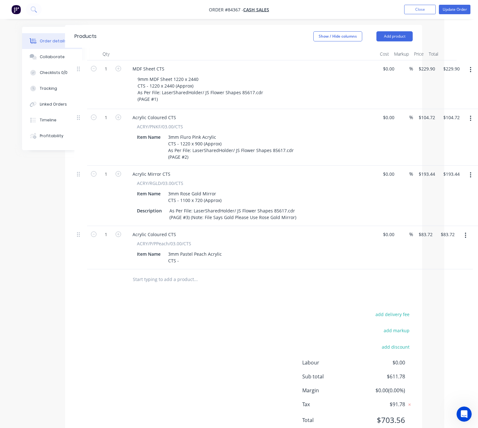
click at [470, 171] on icon "button" at bounding box center [471, 174] width 2 height 7
click at [438, 187] on div "Edit" at bounding box center [448, 191] width 49 height 9
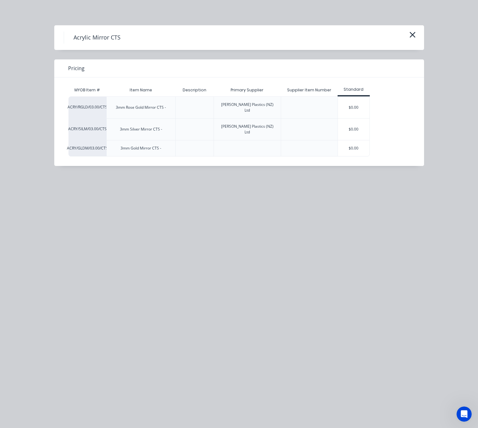
click at [410, 34] on icon "button" at bounding box center [413, 34] width 7 height 9
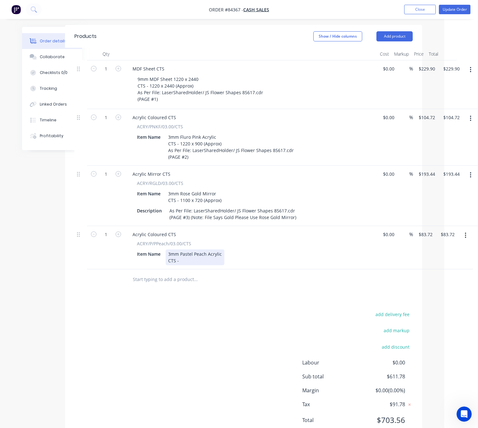
click at [202, 250] on div "3mm Pastel Peach Acrylic CTS -" at bounding box center [195, 257] width 59 height 16
click at [189, 256] on div "3mm Pastel Peach Acrylic CTS -" at bounding box center [195, 257] width 59 height 16
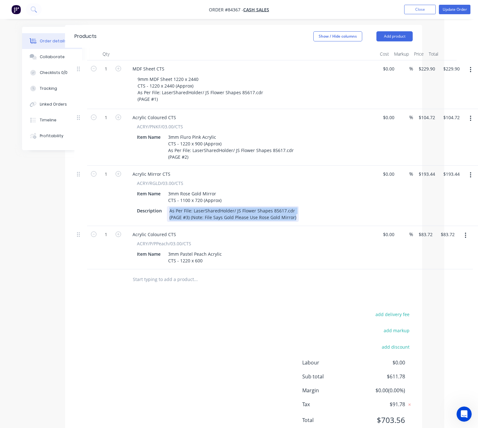
drag, startPoint x: 169, startPoint y: 202, endPoint x: 296, endPoint y: 214, distance: 128.5
click at [296, 214] on div "Acrylic Mirror CTS ACRY/RGLD/03.00/CTS Item Name 3mm Rose Gold Mirror CTS - 110…" at bounding box center [251, 195] width 253 height 60
copy div "As Per File: LaserSharedHolder/ JS Flower Shapes 85617.cdr (PAGE #3) (Note: Fil…"
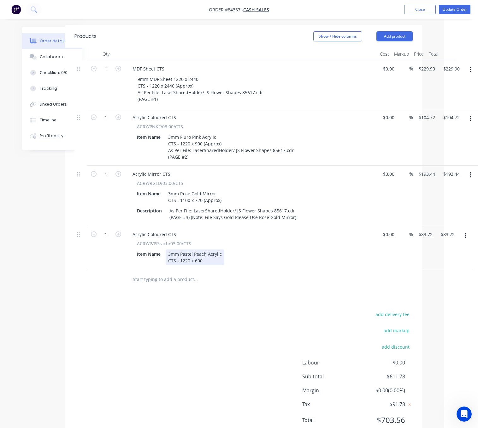
click at [208, 254] on div "3mm Pastel Peach Acrylic CTS - 1220 x 600" at bounding box center [195, 257] width 59 height 16
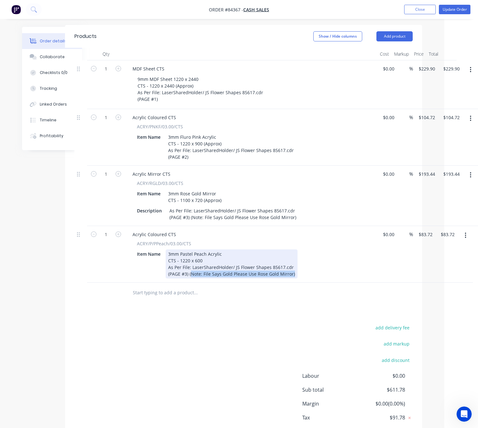
drag, startPoint x: 293, startPoint y: 266, endPoint x: 190, endPoint y: 266, distance: 102.3
click at [190, 266] on div "3mm Pastel Peach Acrylic CTS - 1220 x 600 As Per File: LaserSharedHolder/ JS Fl…" at bounding box center [232, 263] width 132 height 29
click at [187, 270] on div "(PAGE #3)" at bounding box center [231, 273] width 126 height 7
click at [201, 269] on div "3mm Pastel Peach Acrylic CTS - 1220 x 600 As Per File: LaserSharedHolder/ JS Fl…" at bounding box center [231, 263] width 131 height 29
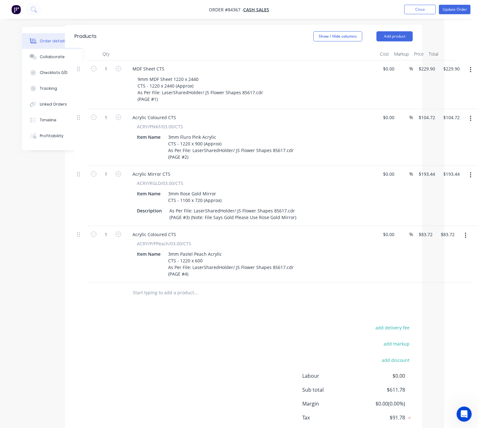
click at [190, 287] on div at bounding box center [238, 292] width 227 height 21
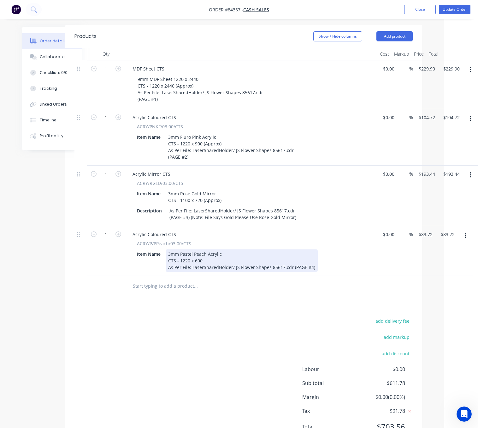
click at [306, 258] on div "3mm Pastel Peach Acrylic CTS - 1220 x 600 As Per File: LaserSharedHolder/ JS Fl…" at bounding box center [242, 260] width 152 height 22
click at [293, 257] on div "3mm Pastel Peach Acrylic CTS - 1220 x 600 As Per File: LaserSharedHolder/ JS Fl…" at bounding box center [242, 260] width 152 height 22
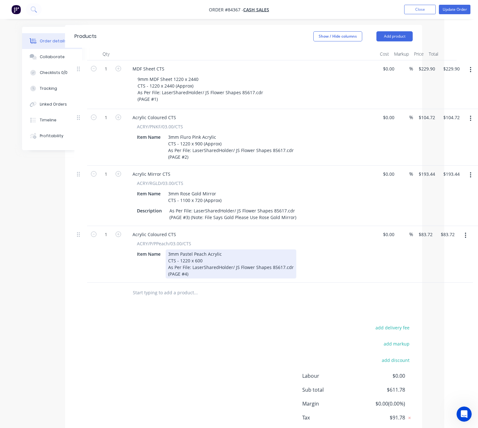
click at [206, 267] on div "3mm Pastel Peach Acrylic CTS - 1220 x 600 As Per File: LaserSharedHolder/ JS Fl…" at bounding box center [231, 263] width 131 height 29
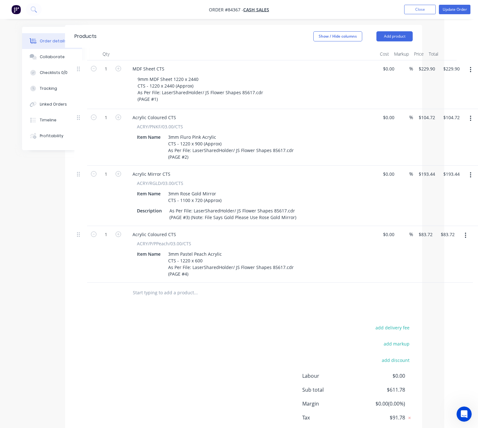
click at [185, 287] on input "text" at bounding box center [196, 292] width 126 height 13
click at [165, 286] on input "text" at bounding box center [196, 292] width 126 height 13
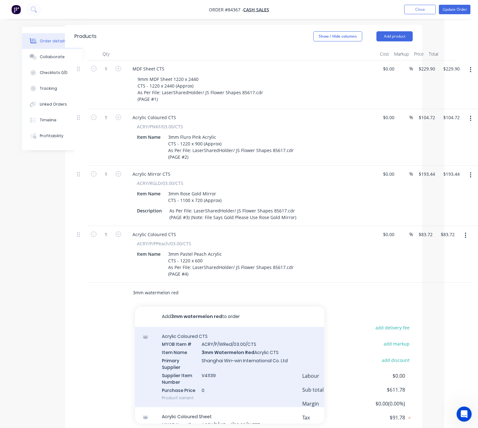
type input "3mm watermelon red"
click at [277, 356] on div "Acrylic Coloured CTS MYOB Item # ACRY/P/WRed/03.00/CTS Item Name 3mm Watermelon…" at bounding box center [229, 366] width 189 height 81
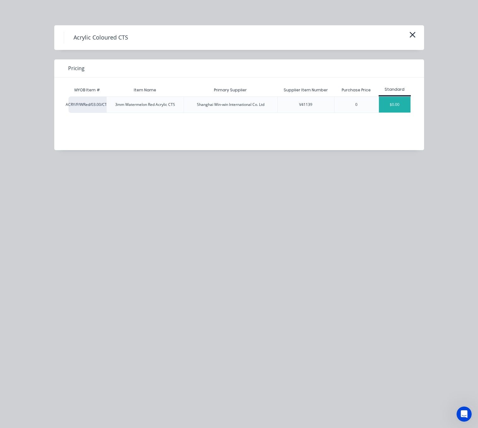
click at [393, 107] on div "$0.00" at bounding box center [395, 105] width 32 height 16
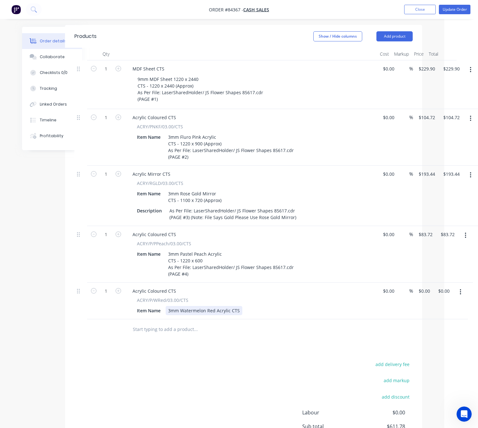
click at [230, 306] on div "3mm Watermelon Red Acrylic CTS" at bounding box center [204, 310] width 77 height 9
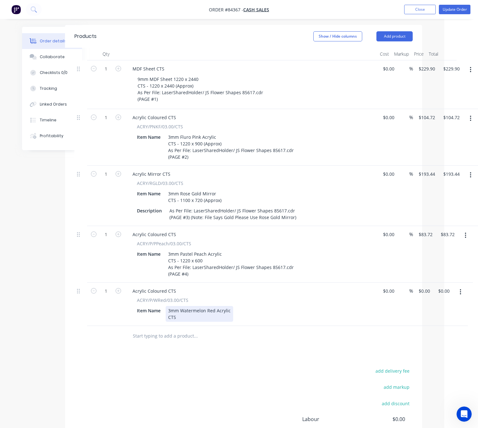
click at [186, 310] on div "3mm Watermelon Red Acrylic CTS" at bounding box center [200, 314] width 68 height 16
click at [185, 308] on div "3mm Watermelon Red Acrylic CTS -" at bounding box center [200, 314] width 68 height 16
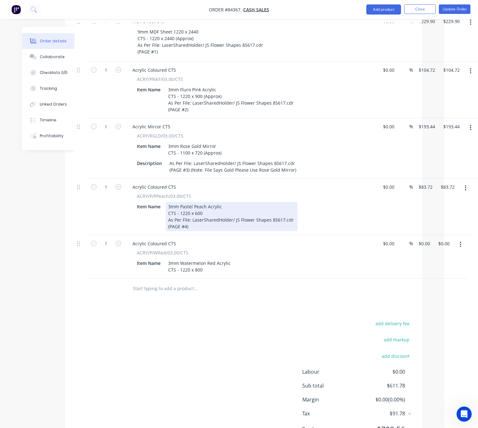
drag, startPoint x: 189, startPoint y: 217, endPoint x: 164, endPoint y: 212, distance: 25.7
click at [164, 212] on div "Item Name 3mm Pastel Peach Acrylic CTS - 1220 x 600 As Per File: LaserSharedHol…" at bounding box center [250, 216] width 231 height 29
copy div "As Per File: LaserSharedHolder/ JS Flower Shapes 85617.cdr (PAGE #4)"
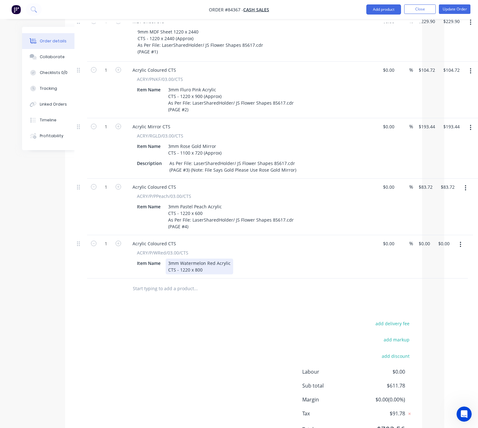
click at [207, 261] on div "3mm Watermelon Red Acrylic CTS - 1220 x 800" at bounding box center [200, 266] width 68 height 16
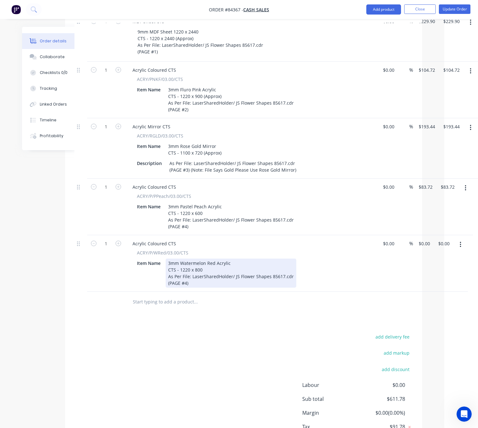
click at [187, 279] on div "(PAGE #4)" at bounding box center [231, 282] width 126 height 7
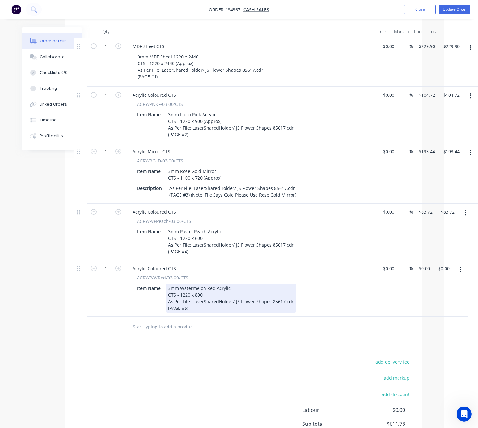
scroll to position [186, 27]
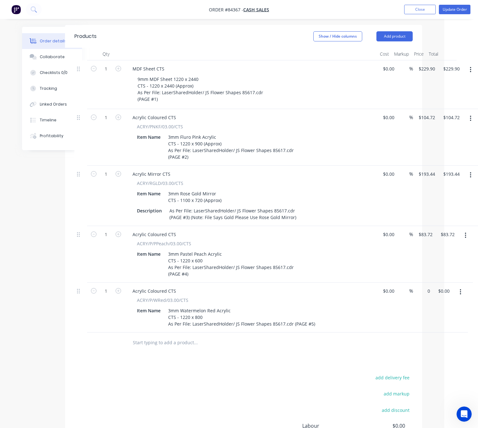
click at [413, 283] on div "1 Acrylic Coloured CTS ACRY/P/WRed/03.00/CTS Item Name 3mm Watermelon Red Acryl…" at bounding box center [244, 307] width 338 height 50
type input "$111.03"
click at [250, 373] on div "add delivery fee add markup add discount Labour $0.00 Sub total $722.81 Margin …" at bounding box center [244, 434] width 338 height 122
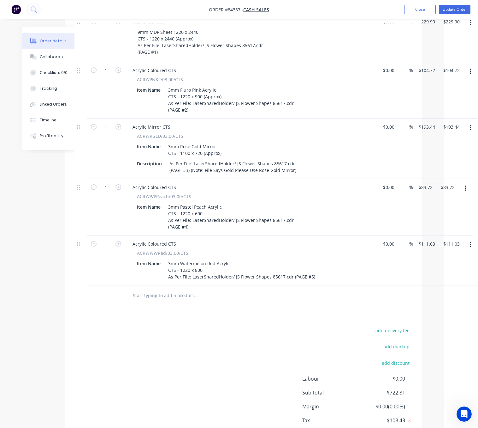
scroll to position [265, 27]
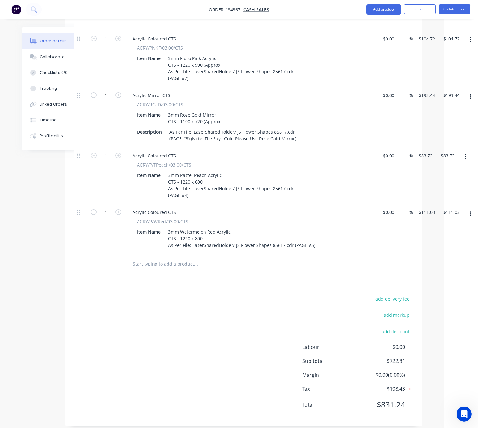
click at [183, 261] on input "text" at bounding box center [196, 263] width 126 height 13
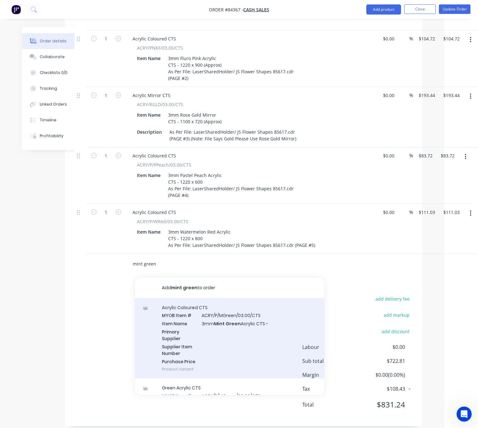
type input "mint green"
click at [248, 329] on div "Acrylic Coloured CTS MYOB Item # ACRY/P/MGreen/03.00/CTS Item Name 3mm Mint Gre…" at bounding box center [229, 338] width 189 height 81
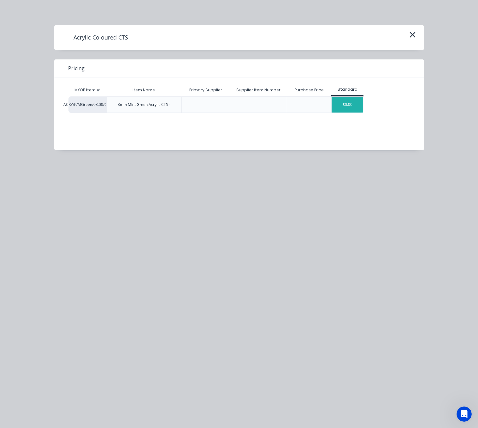
click at [353, 104] on div "$0.00" at bounding box center [348, 105] width 32 height 16
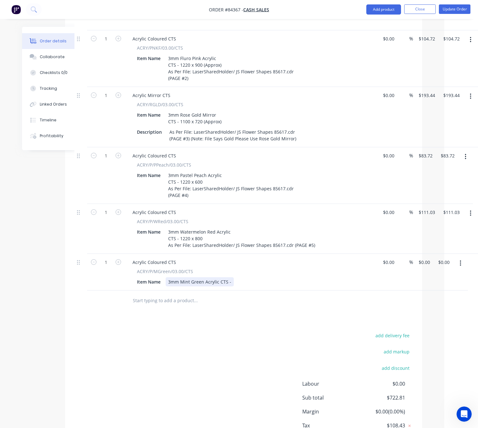
click at [220, 277] on div "3mm Mint Green Acrylic CTS -" at bounding box center [200, 281] width 68 height 9
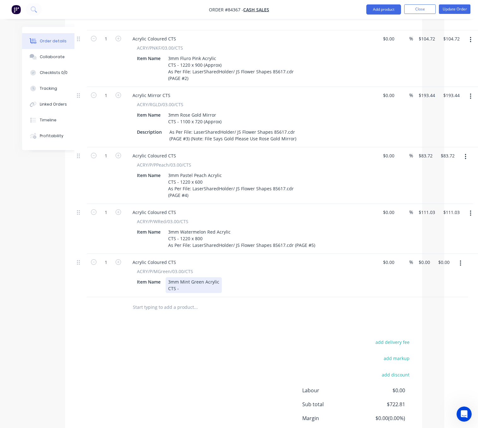
click at [199, 280] on div "3mm Mint Green Acrylic CTS -" at bounding box center [194, 285] width 56 height 16
click at [197, 280] on div "3mm Mint Green Acrylic CTS -" at bounding box center [194, 285] width 56 height 16
drag, startPoint x: 201, startPoint y: 282, endPoint x: 180, endPoint y: 281, distance: 21.2
click at [180, 281] on div "3mm Mint Green Acrylic CTS - 1187.426" at bounding box center [194, 285] width 56 height 16
drag, startPoint x: 203, startPoint y: 280, endPoint x: 198, endPoint y: 279, distance: 4.7
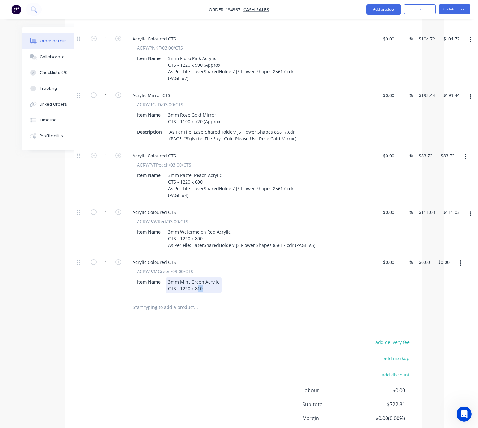
click at [198, 279] on div "3mm Mint Green Acrylic CTS - 1220 x 810" at bounding box center [194, 285] width 56 height 16
click at [228, 350] on div "add delivery fee add markup add discount Labour $0.00 Sub total $722.81 Margin …" at bounding box center [244, 399] width 338 height 122
click at [413, 254] on div "1 Acrylic Coloured CTS ACRY/P/MGreen/03.00/CTS Item Name 3mm Mint Green Acrylic…" at bounding box center [244, 275] width 338 height 43
click at [425, 257] on input "0" at bounding box center [425, 261] width 15 height 9
type input "$113.36"
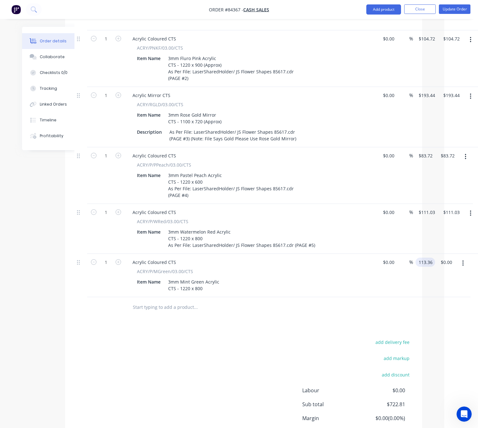
type input "$113.36"
click at [242, 352] on div "add delivery fee add markup add discount Labour $0.00 Sub total $722.81 Margin …" at bounding box center [244, 399] width 338 height 122
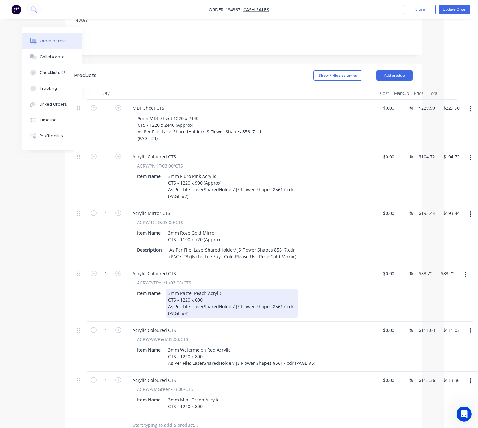
scroll to position [95, 27]
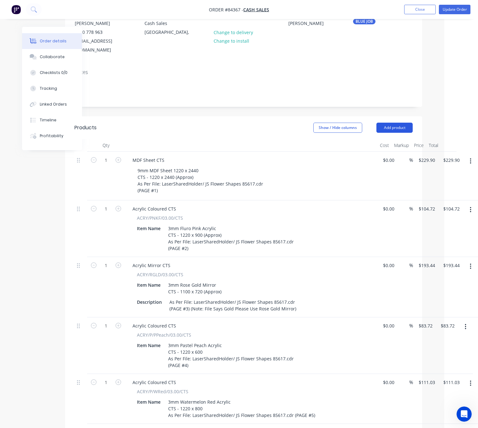
click at [395, 123] on button "Add product" at bounding box center [395, 128] width 36 height 10
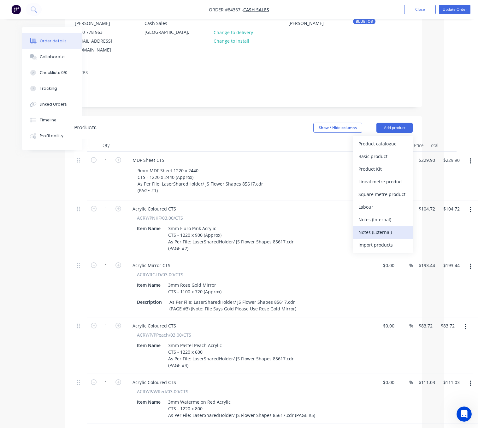
click at [399, 227] on div "Notes (External)" at bounding box center [383, 231] width 49 height 9
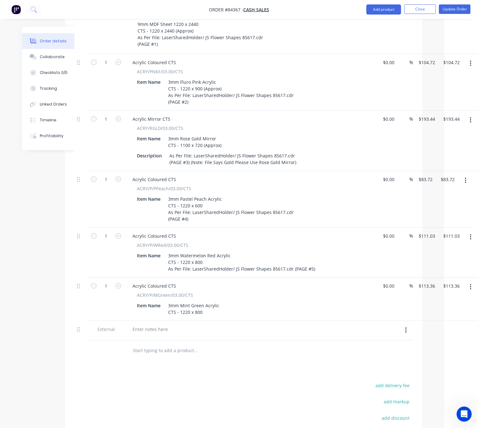
scroll to position [284, 27]
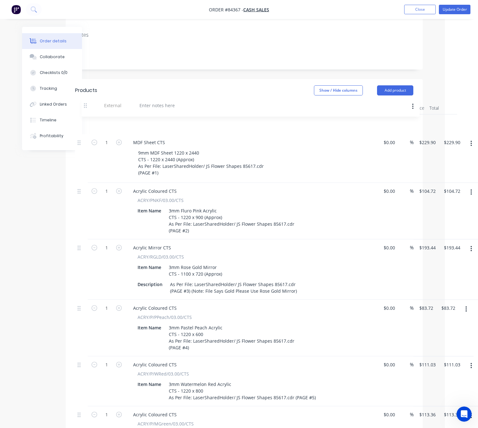
drag, startPoint x: 79, startPoint y: 279, endPoint x: 86, endPoint y: 102, distance: 177.3
click at [86, 102] on div "Order details Collaborate Checklists 0/0 Tracking Linked Orders Timeline Profit…" at bounding box center [210, 263] width 440 height 736
click at [161, 118] on div at bounding box center [150, 122] width 45 height 9
click at [230, 118] on div "Worker Note: Please Alert Office To Unavalible Material" at bounding box center [192, 122] width 128 height 9
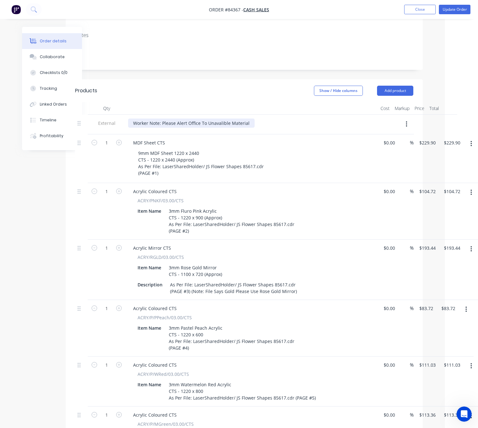
click at [248, 118] on div "Worker Note: Please Alert Office To Unavalible Material" at bounding box center [191, 122] width 127 height 9
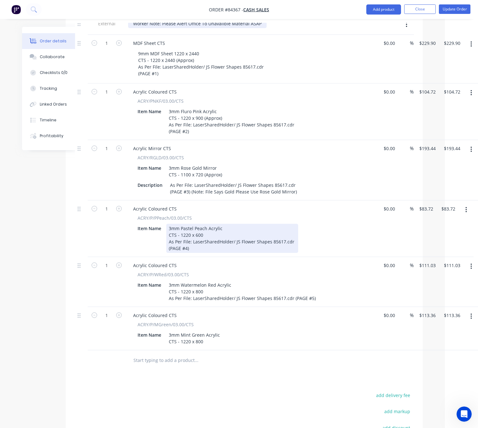
scroll to position [186, 26]
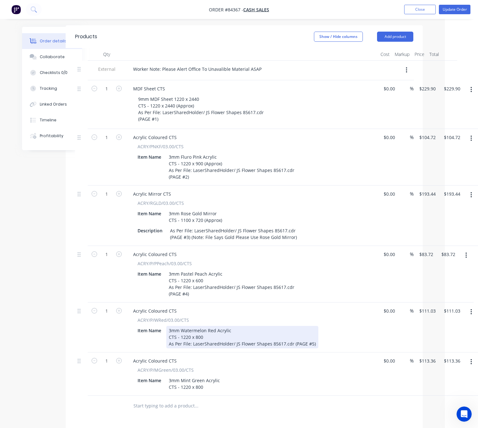
click at [293, 335] on div "3mm Watermelon Red Acrylic CTS - 1220 x 800 As Per File: LaserSharedHolder/ JS …" at bounding box center [242, 337] width 152 height 22
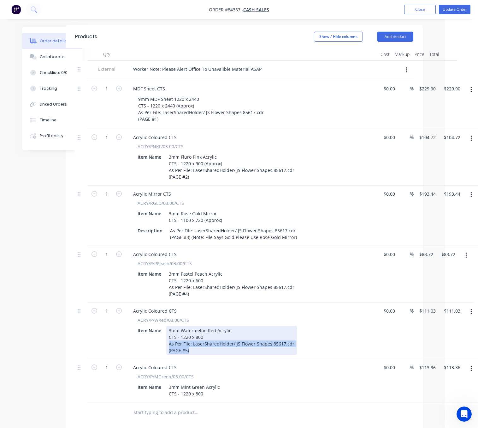
drag, startPoint x: 189, startPoint y: 342, endPoint x: 167, endPoint y: 337, distance: 22.8
click at [167, 337] on div "3mm Watermelon Red Acrylic CTS - 1220 x 800 As Per File: LaserSharedHolder/ JS …" at bounding box center [231, 340] width 131 height 29
copy div "As Per File: LaserSharedHolder/ JS Flower Shapes 85617.cdr (PAGE #5)"
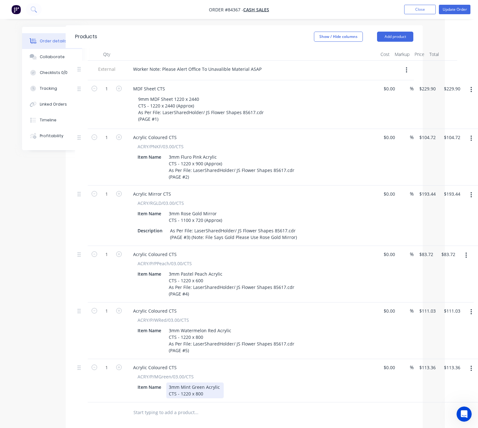
click at [207, 386] on div "3mm Mint Green Acrylic CTS - 1220 x 800" at bounding box center [194, 390] width 57 height 16
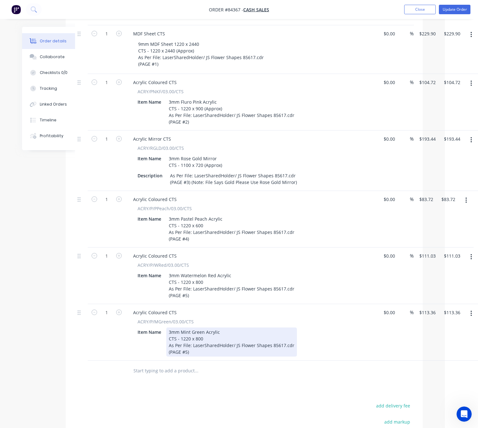
scroll to position [328, 26]
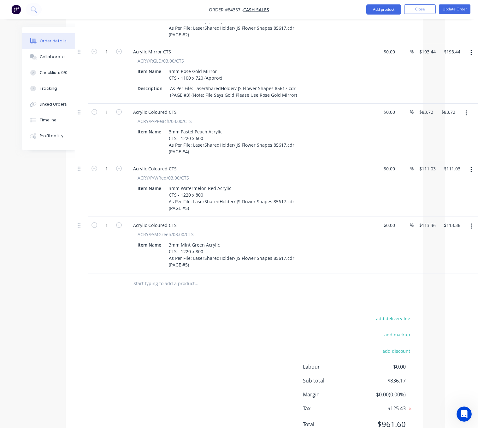
click at [20, 275] on div "Created by [PERSON_NAME] Created [DATE] Required Assigned to Add team member MY…" at bounding box center [209, 77] width 427 height 756
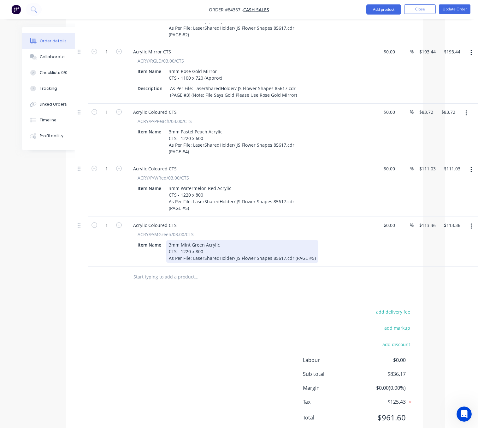
click at [293, 248] on div "3mm Mint Green Acrylic CTS - 1220 x 800 As Per File: LaserSharedHolder/ JS Flow…" at bounding box center [242, 251] width 152 height 22
click at [292, 251] on div "3mm Mint Green Acrylic CTS - 1220 x 800 As Per File: LaserSharedHolder/ JS Flow…" at bounding box center [242, 251] width 152 height 22
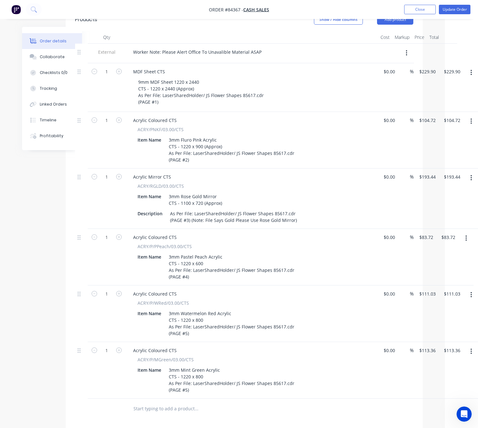
scroll to position [186, 26]
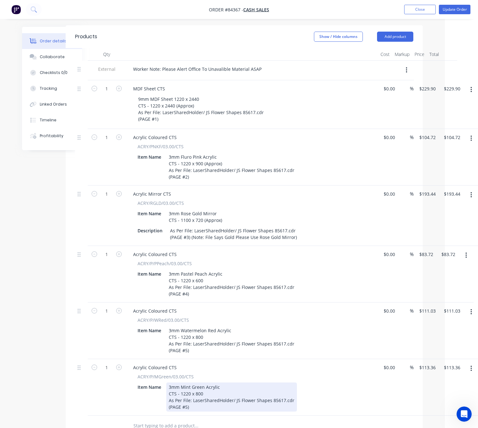
click at [188, 399] on div "3mm Mint Green Acrylic CTS - 1220 x 800 As Per File: LaserSharedHolder/ JS Flow…" at bounding box center [231, 396] width 131 height 29
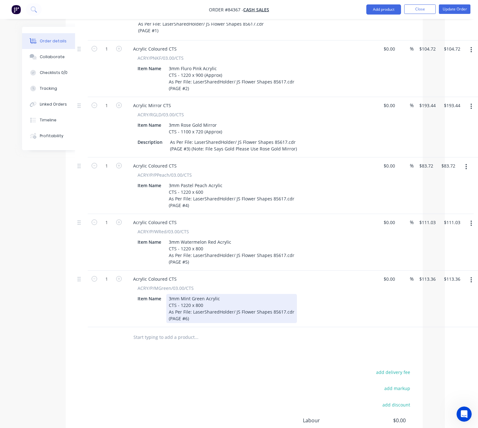
scroll to position [328, 26]
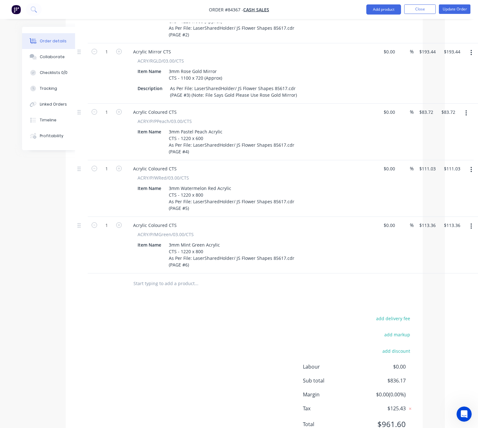
click at [198, 333] on div "add delivery fee add markup add discount Labour $0.00 Sub total $836.17 Margin …" at bounding box center [244, 375] width 338 height 122
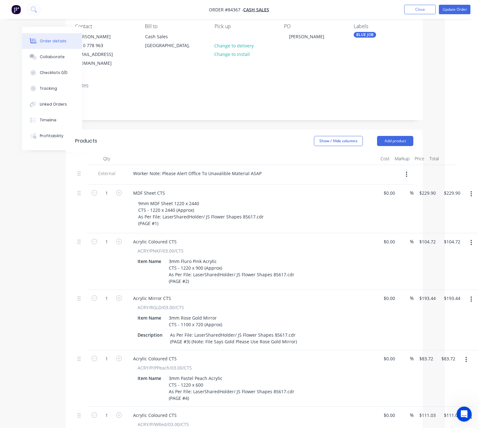
scroll to position [142, 26]
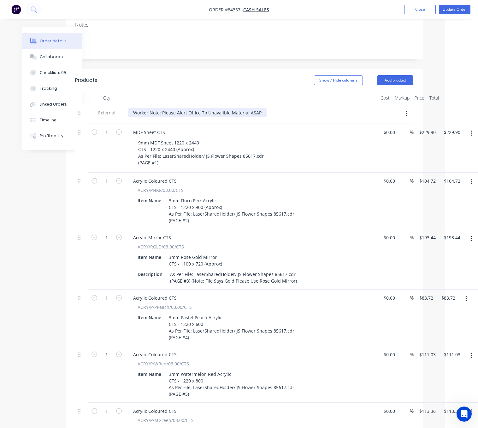
click at [259, 108] on div "Worker Note: Please Alert Office To Unavalible Material ASAP" at bounding box center [197, 112] width 139 height 9
click at [260, 108] on div "Worker Note: Please Alert Office To Unavalible Material ASAP Use Off Cuts If Po…" at bounding box center [222, 112] width 189 height 9
click at [310, 108] on div "Worker Note: Please Alert Office To Unavalible Material ASAP (Use Off Cuts If P…" at bounding box center [223, 112] width 190 height 9
click at [463, 9] on button "Update Order" at bounding box center [455, 9] width 32 height 9
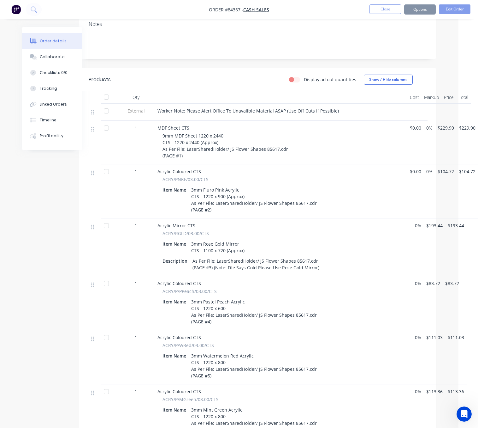
scroll to position [0, 0]
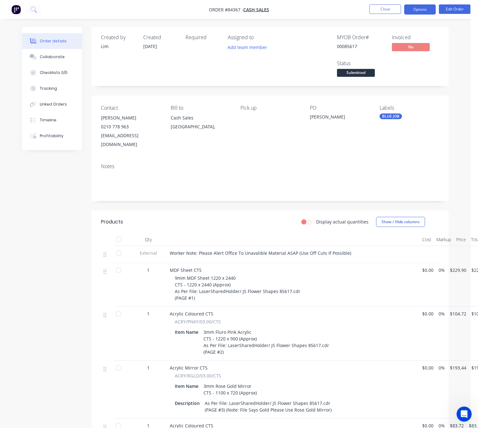
click at [424, 7] on button "Options" at bounding box center [420, 9] width 32 height 10
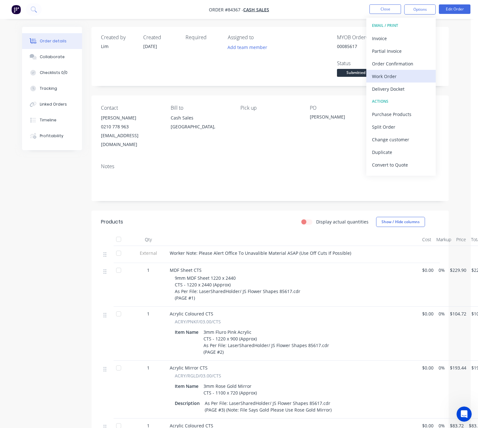
click at [393, 80] on div "Work Order" at bounding box center [401, 76] width 58 height 9
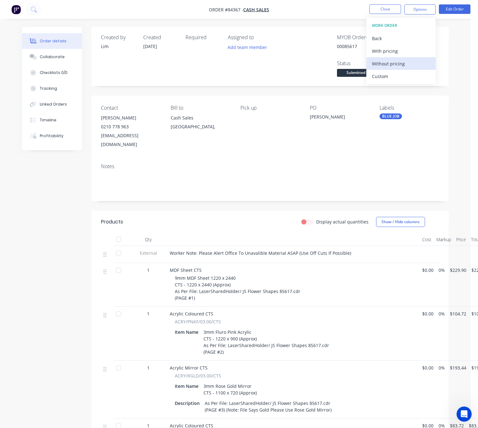
click at [401, 63] on div "Without pricing" at bounding box center [401, 63] width 58 height 9
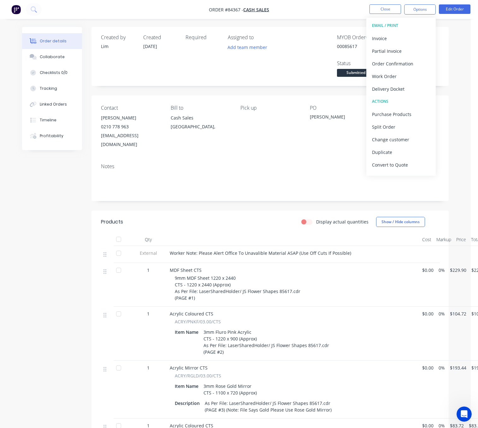
click at [22, 224] on div "Created by [PERSON_NAME] Created [DATE] Required Assigned to Add team member MY…" at bounding box center [235, 360] width 427 height 666
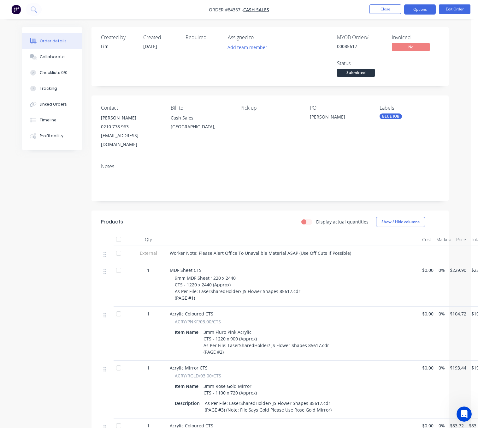
click at [420, 13] on button "Options" at bounding box center [420, 9] width 32 height 10
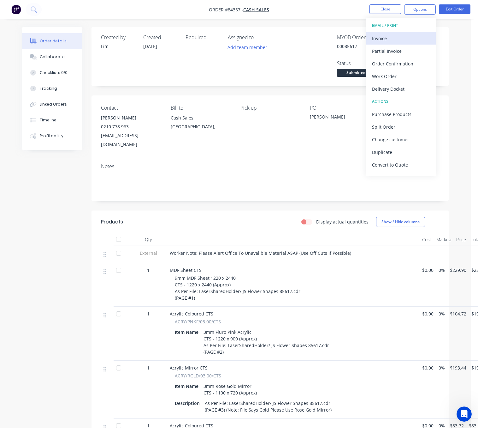
click at [413, 35] on div "Invoice" at bounding box center [401, 38] width 58 height 9
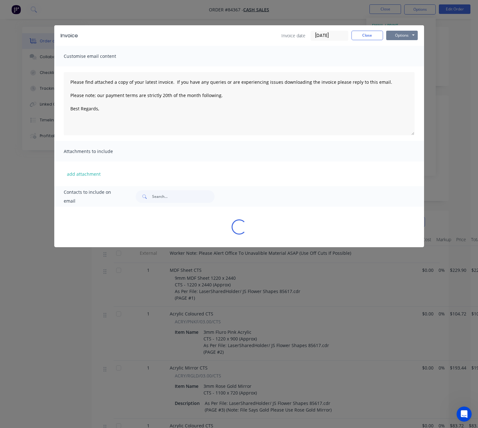
click at [413, 34] on button "Options" at bounding box center [402, 35] width 32 height 9
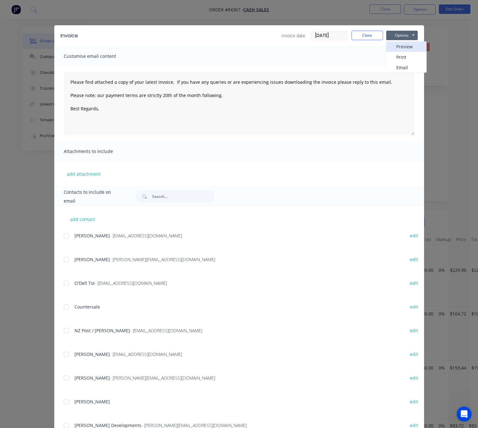
click at [412, 46] on button "Preview" at bounding box center [406, 46] width 40 height 10
click at [364, 38] on button "Close" at bounding box center [368, 35] width 32 height 9
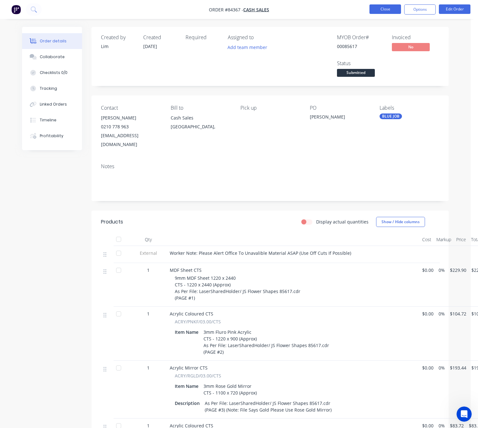
click at [392, 9] on button "Close" at bounding box center [386, 8] width 32 height 9
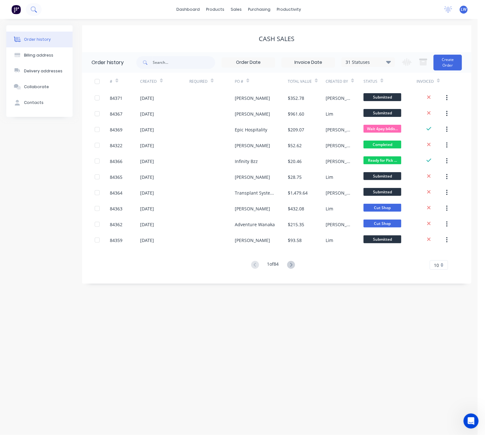
click at [38, 7] on button at bounding box center [34, 9] width 16 height 13
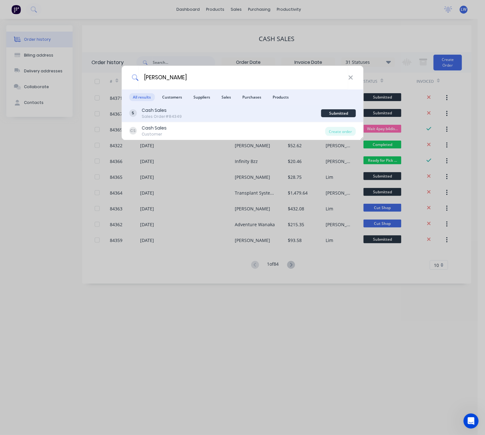
type input "[PERSON_NAME]"
click at [237, 115] on div "Cash Sales Sales Order #84349" at bounding box center [225, 113] width 192 height 12
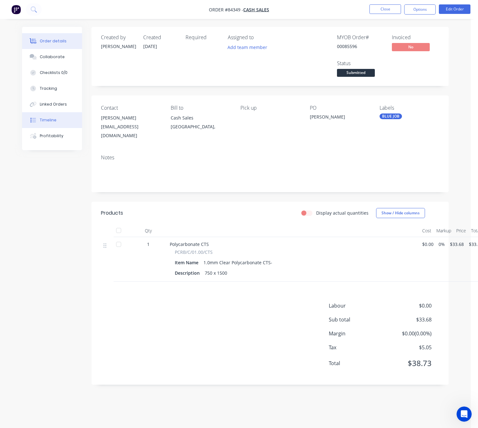
click at [55, 115] on button "Timeline" at bounding box center [52, 120] width 60 height 16
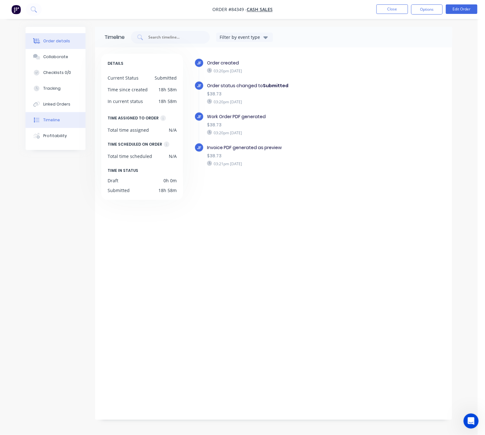
click at [69, 47] on button "Order details" at bounding box center [56, 41] width 60 height 16
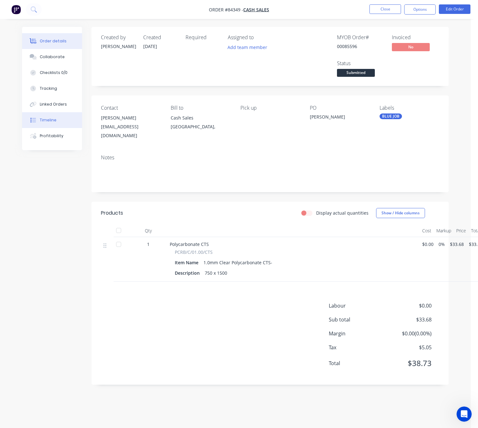
click at [62, 117] on button "Timeline" at bounding box center [52, 120] width 60 height 16
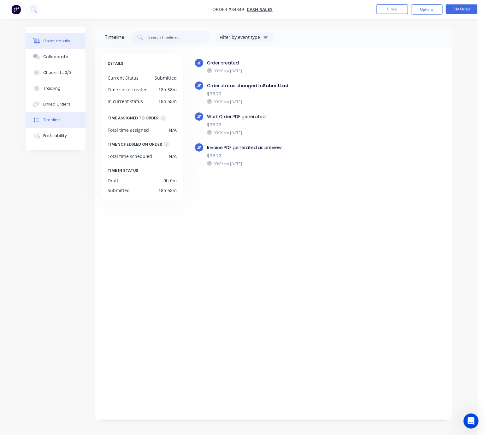
click at [67, 42] on div "Order details" at bounding box center [56, 41] width 27 height 6
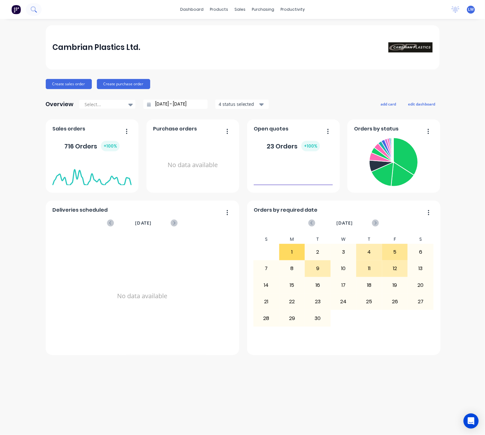
click at [38, 11] on button at bounding box center [34, 9] width 16 height 13
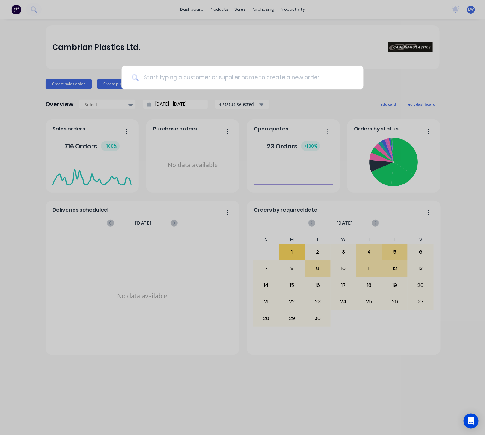
click at [209, 77] on input at bounding box center [246, 78] width 215 height 24
click at [240, 61] on div at bounding box center [242, 217] width 485 height 435
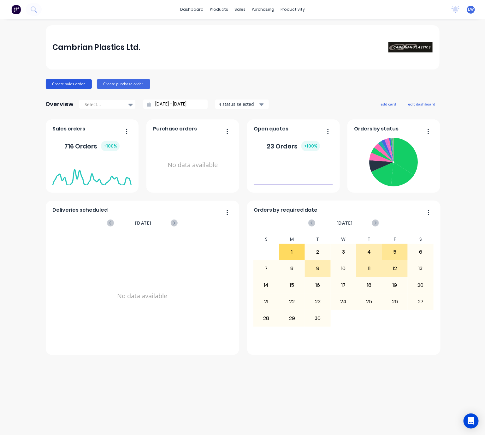
click at [71, 85] on button "Create sales order" at bounding box center [69, 84] width 46 height 10
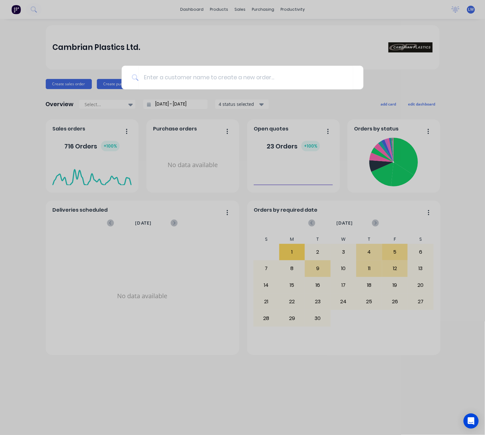
click at [74, 82] on div at bounding box center [242, 217] width 485 height 435
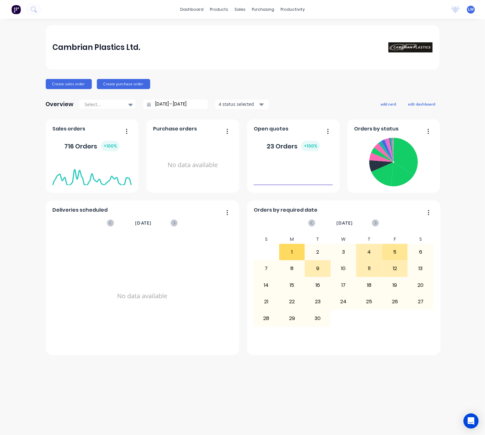
click at [171, 79] on div "Create sales order Create purchase order" at bounding box center [243, 84] width 394 height 10
click at [81, 85] on button "Create sales order" at bounding box center [69, 84] width 46 height 10
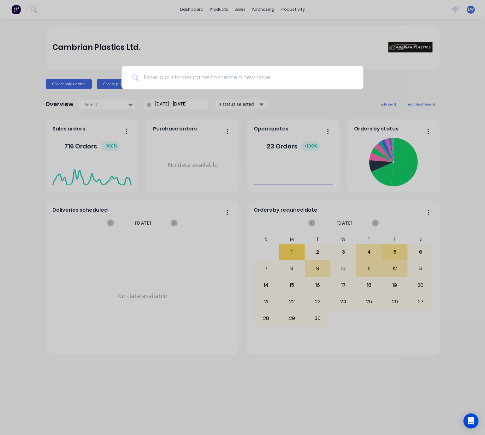
click at [182, 88] on input at bounding box center [246, 78] width 215 height 24
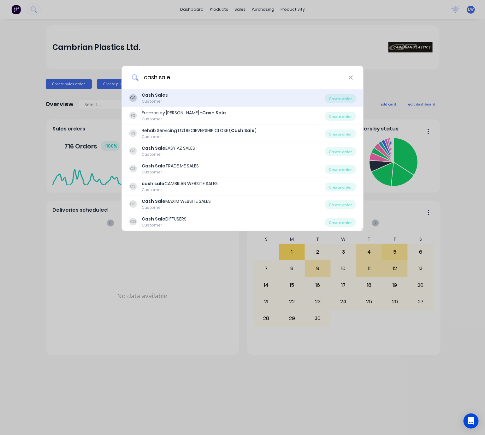
type input "cash sale"
click at [188, 98] on div "CS Cash Sale s Customer" at bounding box center [227, 98] width 196 height 12
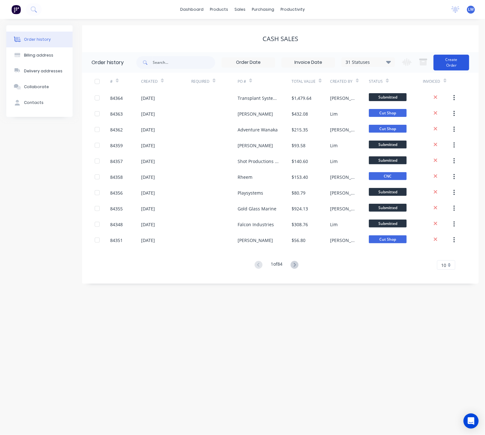
click at [457, 67] on button "Create Order" at bounding box center [452, 63] width 36 height 16
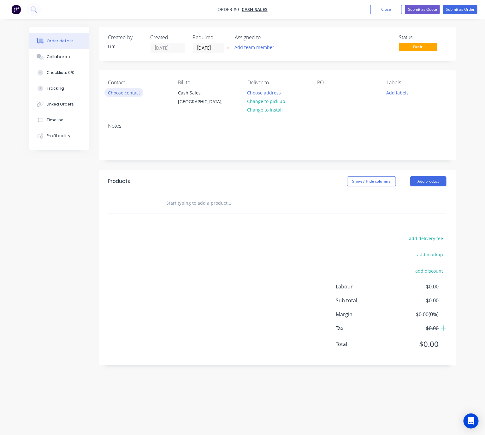
click at [118, 95] on button "Choose contact" at bounding box center [124, 92] width 39 height 9
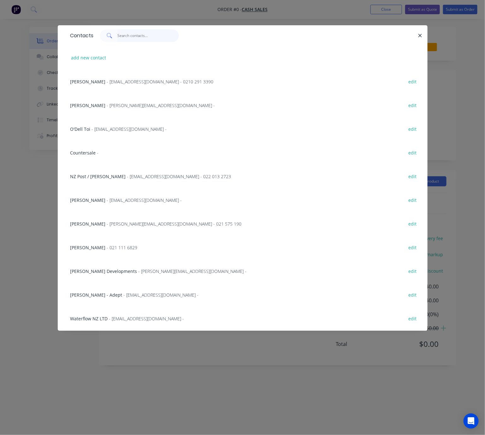
click at [118, 35] on input "text" at bounding box center [148, 35] width 62 height 13
click at [98, 58] on button "add new contact" at bounding box center [89, 57] width 42 height 9
select select "NZ"
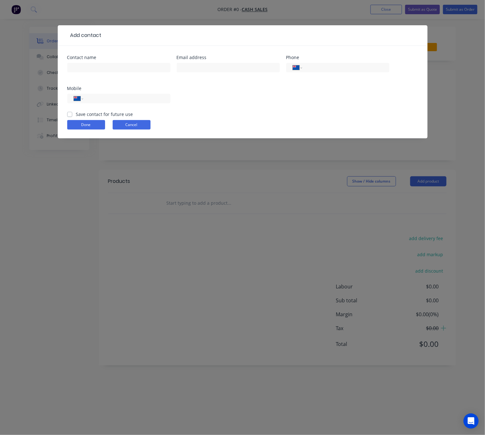
click at [128, 123] on button "Cancel" at bounding box center [132, 124] width 38 height 9
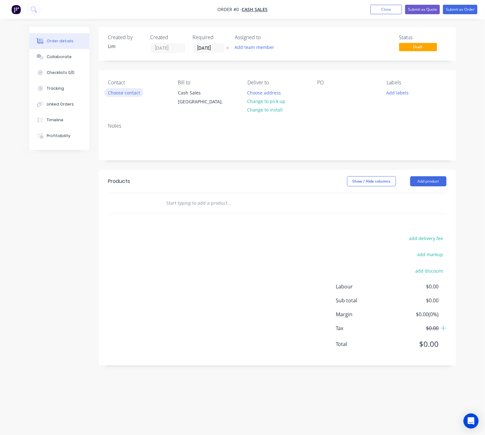
click at [131, 92] on button "Choose contact" at bounding box center [124, 92] width 39 height 9
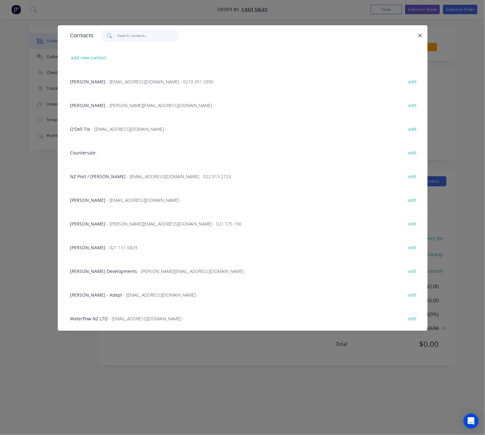
click at [127, 32] on input "text" at bounding box center [148, 35] width 62 height 13
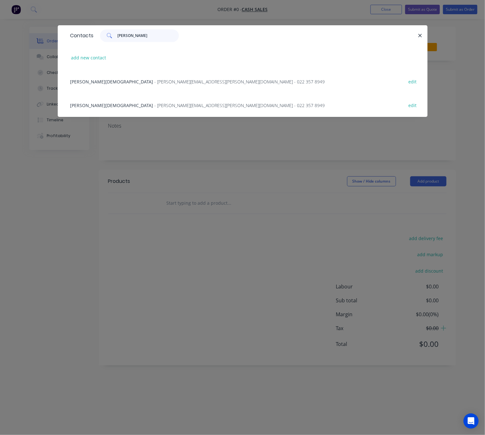
type input "anish"
click at [192, 83] on div "Anish Christian - anish.christian@yahoo.com - 022 357 8949 edit" at bounding box center [242, 81] width 351 height 24
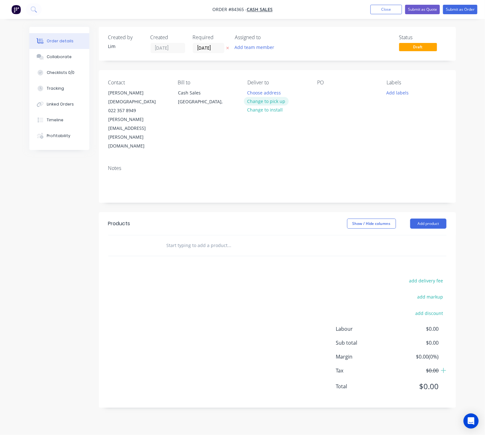
click at [276, 102] on button "Change to pick up" at bounding box center [266, 101] width 45 height 9
click at [226, 49] on icon at bounding box center [227, 48] width 3 height 4
click at [323, 91] on div at bounding box center [322, 92] width 10 height 9
click at [389, 97] on button "Add labels" at bounding box center [398, 92] width 29 height 9
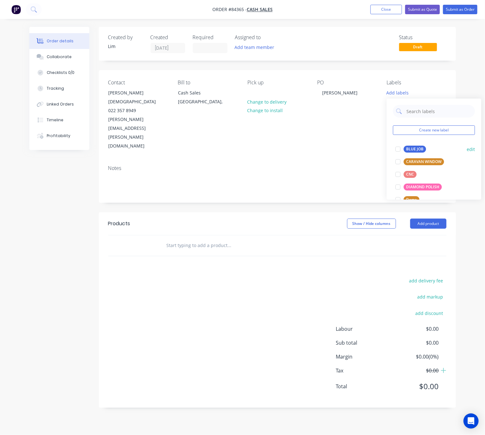
click at [411, 149] on div "BLUE JOB" at bounding box center [415, 149] width 22 height 7
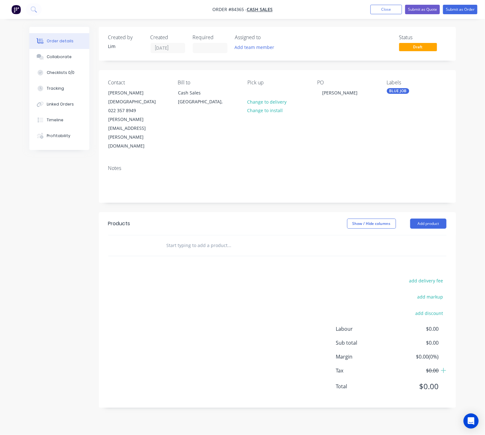
click at [295, 212] on header "Products Show / Hide columns Add product" at bounding box center [277, 223] width 357 height 23
click at [424, 218] on button "Add product" at bounding box center [428, 223] width 36 height 10
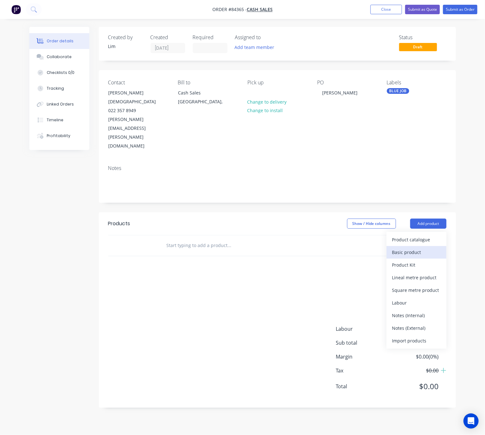
click at [436, 248] on div "Basic product" at bounding box center [416, 252] width 49 height 9
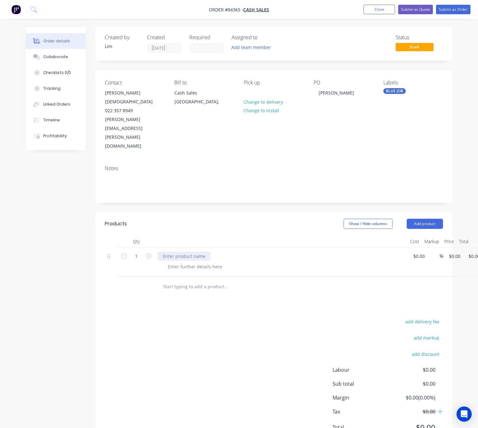
click at [184, 251] on div at bounding box center [184, 255] width 53 height 9
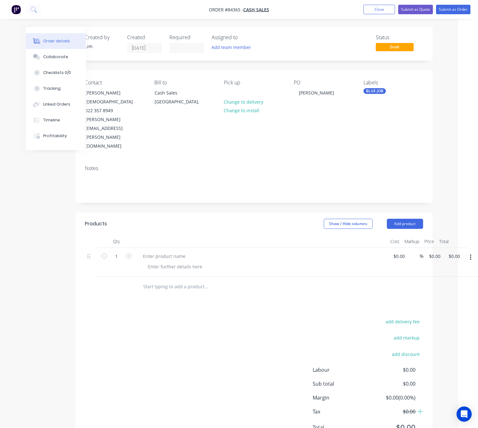
click at [473, 251] on button "button" at bounding box center [471, 256] width 15 height 11
click at [453, 294] on div "Delete" at bounding box center [448, 298] width 49 height 9
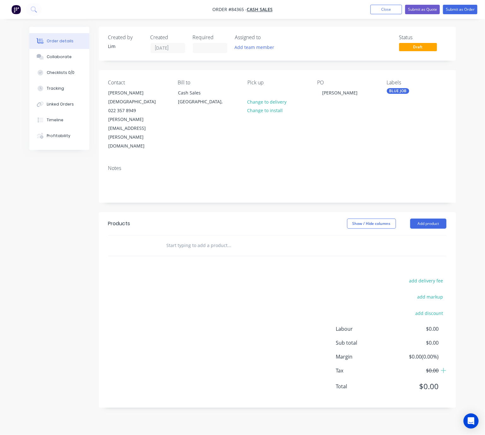
click at [204, 239] on input "text" at bounding box center [229, 245] width 126 height 13
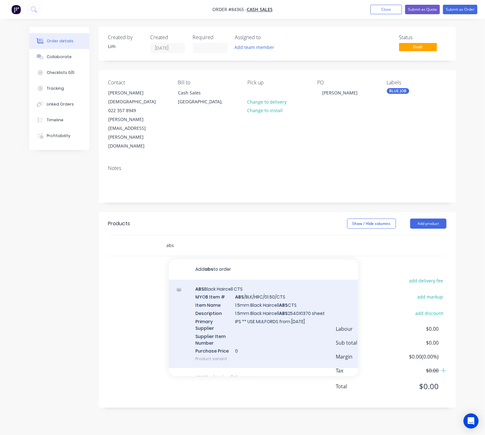
type input "abs"
click at [291, 295] on div "ABS Black Haircell CTS MYOB Item # ABS /BLK/HRC/01.50/CTS Item Name 1.5mm Black…" at bounding box center [263, 323] width 189 height 89
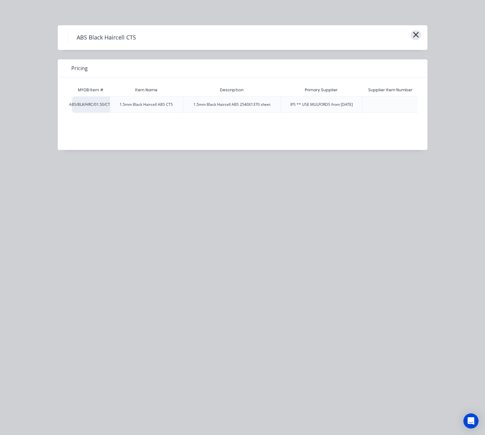
click at [418, 30] on icon "button" at bounding box center [416, 34] width 7 height 9
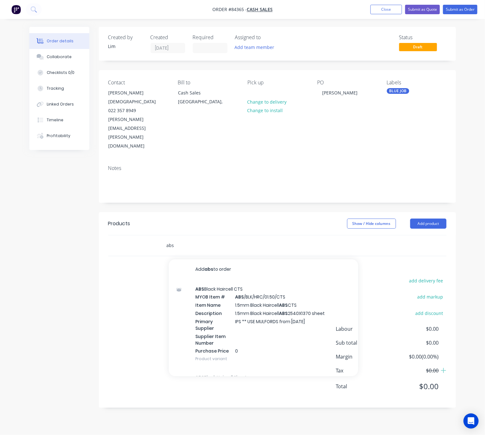
drag, startPoint x: 184, startPoint y: 212, endPoint x: 153, endPoint y: 210, distance: 31.6
click at [153, 235] on div "abs Add abs to order ABS Black Haircell CTS MYOB Item # ABS /BLK/HRC/01.50/CTS …" at bounding box center [277, 245] width 338 height 21
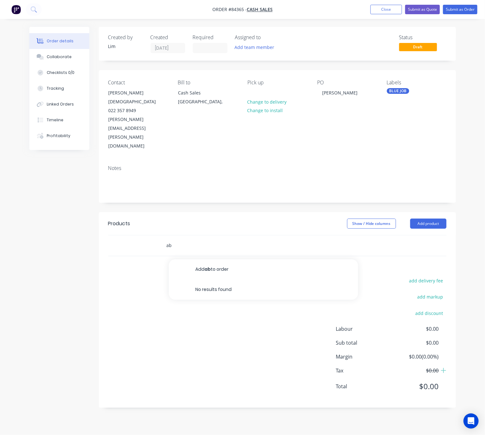
type input "abs"
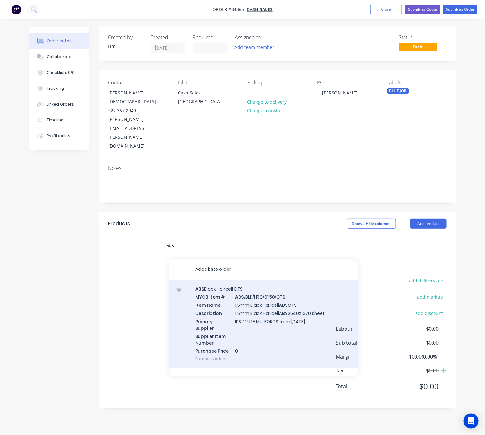
click at [285, 290] on div "ABS Black Haircell CTS MYOB Item # ABS /BLK/HRC/01.50/CTS Item Name 1.5mm Black…" at bounding box center [263, 323] width 189 height 89
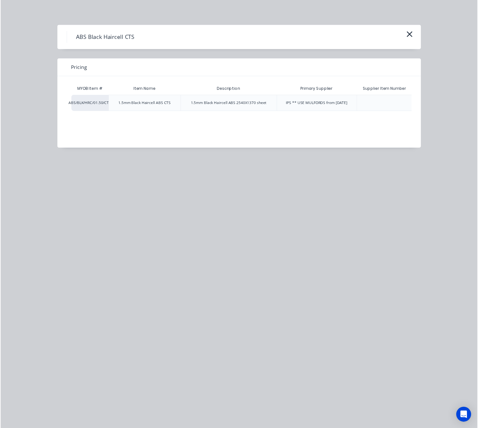
scroll to position [0, 80]
click at [410, 102] on div "$70.25" at bounding box center [402, 105] width 34 height 16
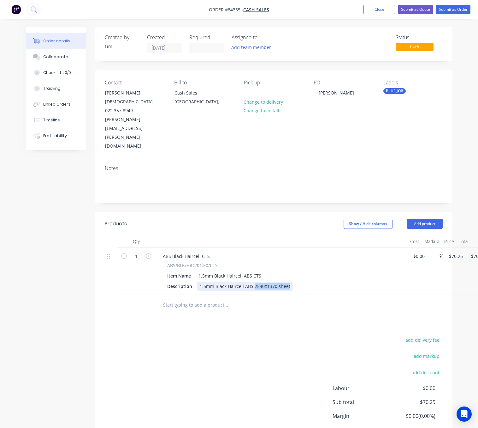
drag, startPoint x: 288, startPoint y: 249, endPoint x: 252, endPoint y: 250, distance: 35.7
click at [252, 281] on div "1.5mm Black Haircell ABS 2540X1370 sheet" at bounding box center [245, 285] width 96 height 9
click at [251, 362] on div "add delivery fee add markup add discount Labour $0.00 Sub total $70.25 Margin $…" at bounding box center [274, 396] width 338 height 122
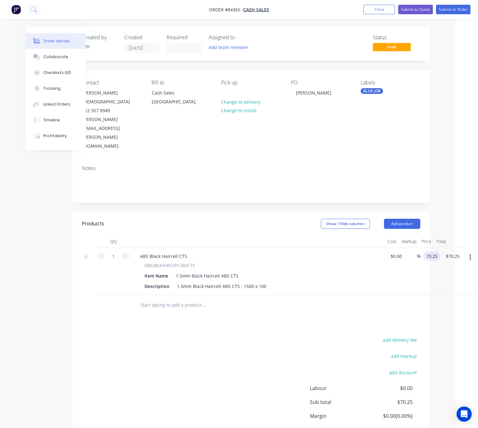
click at [431, 251] on input "70.25" at bounding box center [433, 255] width 15 height 9
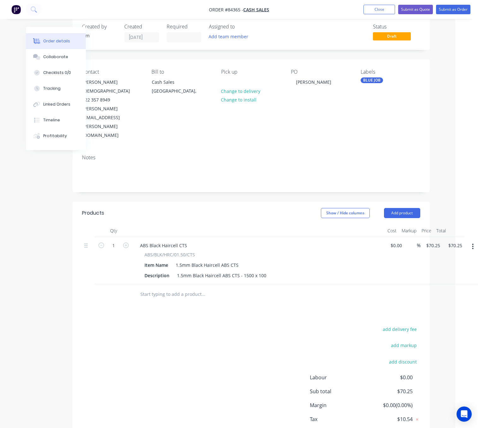
scroll to position [14, 23]
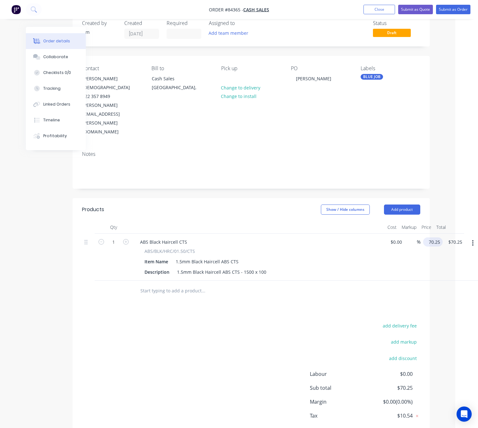
click at [434, 237] on input "70.25" at bounding box center [434, 241] width 17 height 9
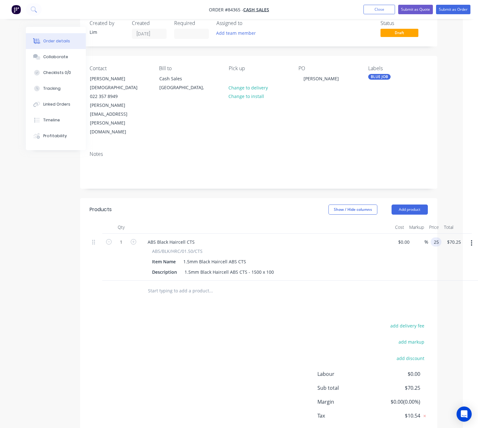
type input "$25.00"
click at [208, 324] on div "add delivery fee add markup add discount Labour $0.00 Sub total $70.25 Margin $…" at bounding box center [259, 382] width 338 height 122
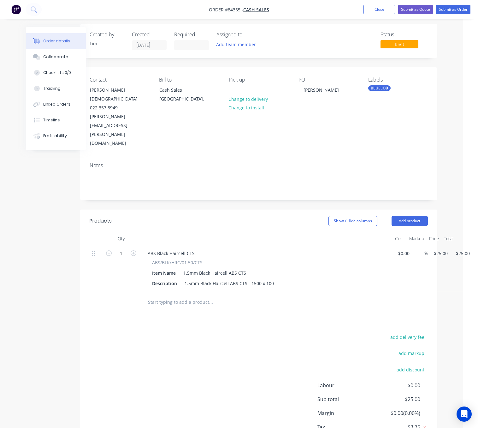
scroll to position [0, 15]
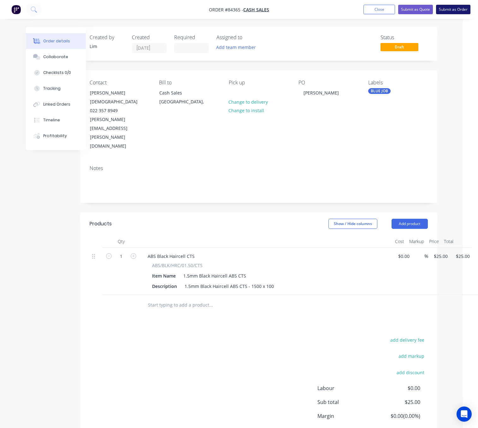
click at [456, 8] on button "Submit as Order" at bounding box center [453, 9] width 34 height 9
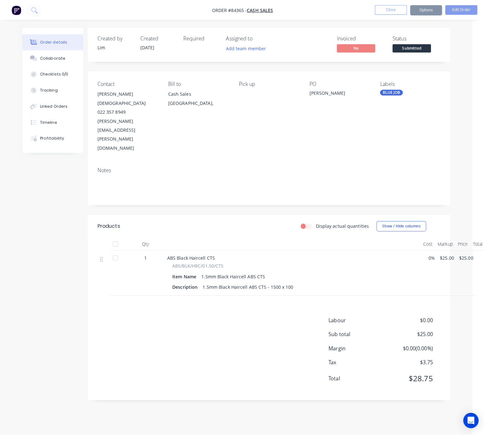
scroll to position [0, 0]
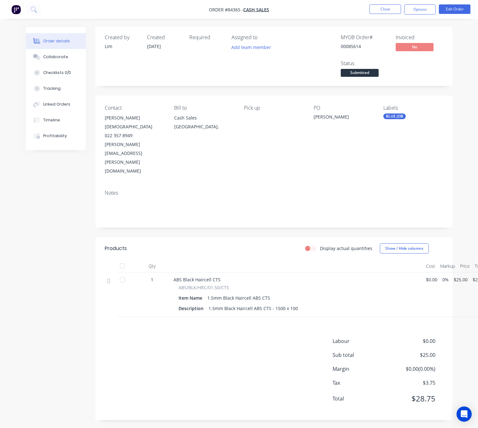
click at [422, 4] on nav "Order #84365 - Cash Sales Close Options Edit Order" at bounding box center [239, 9] width 478 height 19
click at [422, 7] on button "Options" at bounding box center [420, 9] width 32 height 10
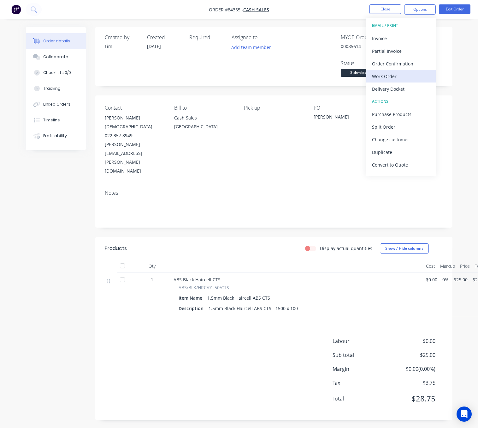
click at [405, 76] on div "Work Order" at bounding box center [401, 76] width 58 height 9
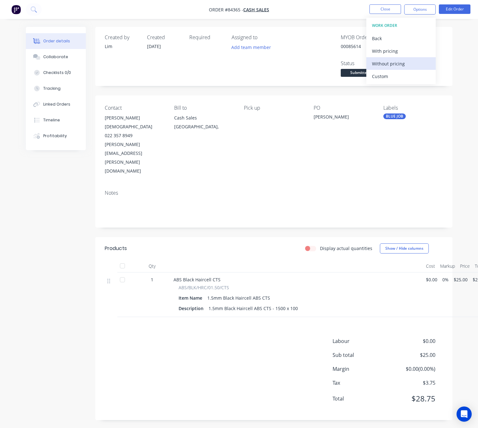
click at [407, 65] on div "Without pricing" at bounding box center [401, 63] width 58 height 9
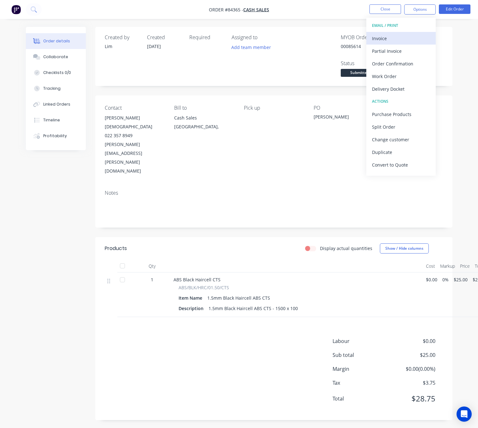
click at [379, 39] on div "Invoice" at bounding box center [401, 38] width 58 height 9
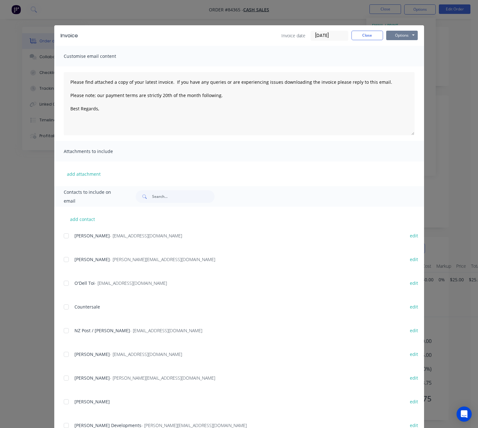
click at [402, 36] on button "Options" at bounding box center [402, 35] width 32 height 9
click at [403, 45] on button "Preview" at bounding box center [406, 46] width 40 height 10
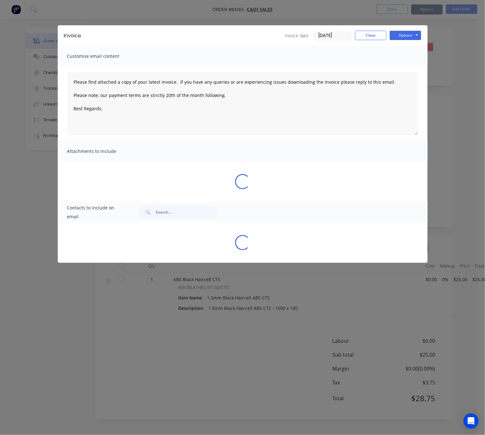
type textarea "Please find attached a copy of your latest invoice. If you have any queries or …"
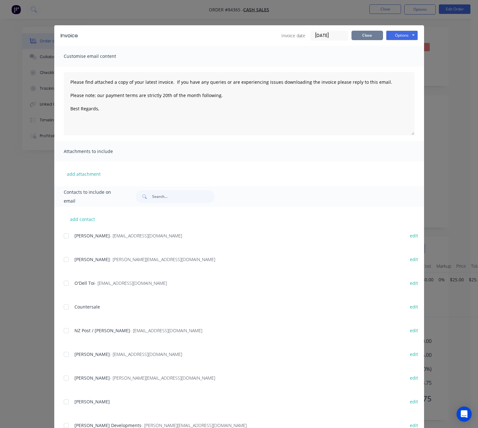
click at [363, 33] on button "Close" at bounding box center [368, 35] width 32 height 9
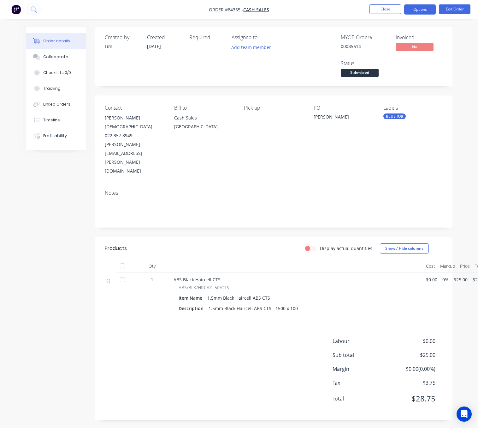
click at [416, 6] on button "Options" at bounding box center [420, 9] width 32 height 10
click at [64, 226] on div "Created by Lim Created 03/09/25 Required Assigned to Add team member MYOB Order…" at bounding box center [239, 228] width 427 height 402
click at [392, 9] on button "Close" at bounding box center [386, 8] width 32 height 9
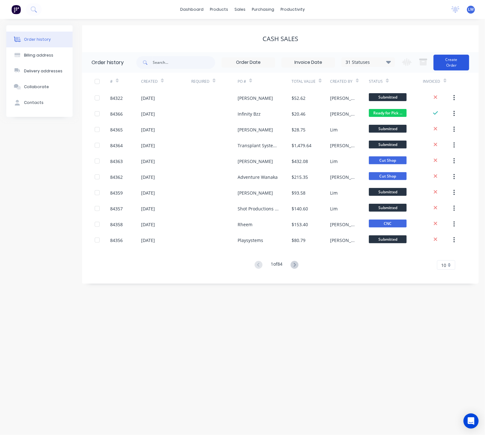
click at [446, 62] on button "Create Order" at bounding box center [452, 63] width 36 height 16
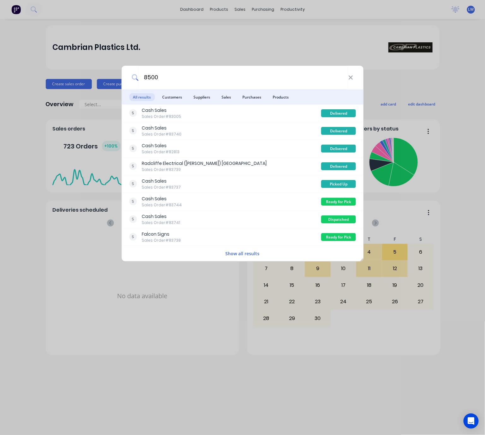
type input "85009"
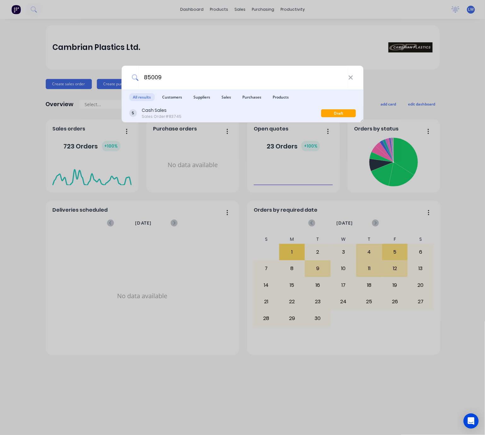
click at [256, 111] on div "Cash Sales Sales Order #83745" at bounding box center [225, 113] width 192 height 12
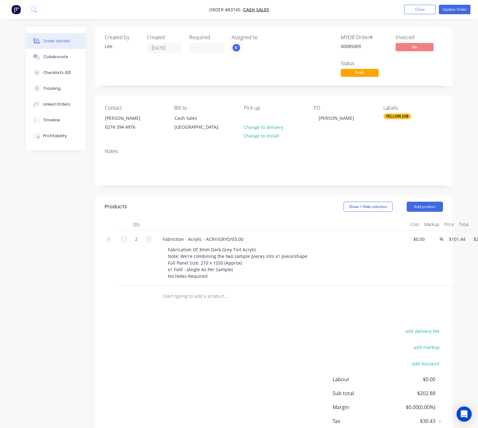
click at [363, 71] on span "Draft" at bounding box center [360, 73] width 38 height 8
click at [457, 10] on button "Update Order" at bounding box center [455, 9] width 32 height 9
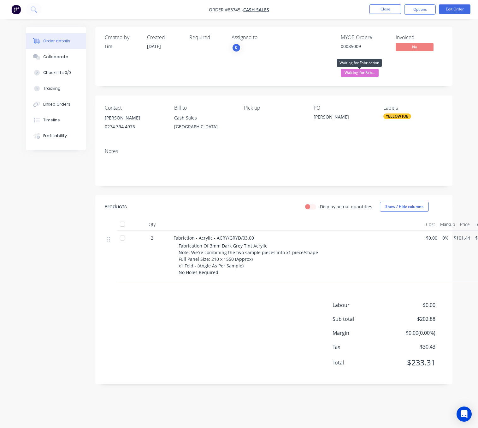
click at [361, 74] on span "Waiting for Fab..." at bounding box center [360, 73] width 38 height 8
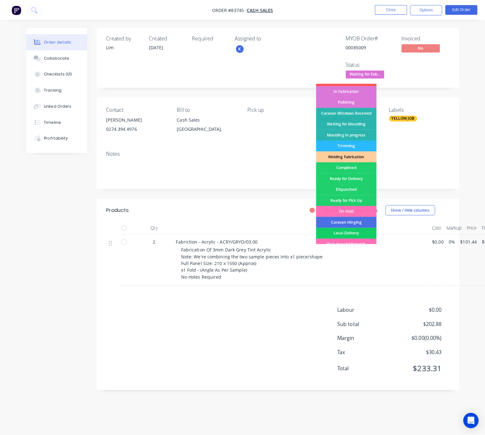
scroll to position [95, 0]
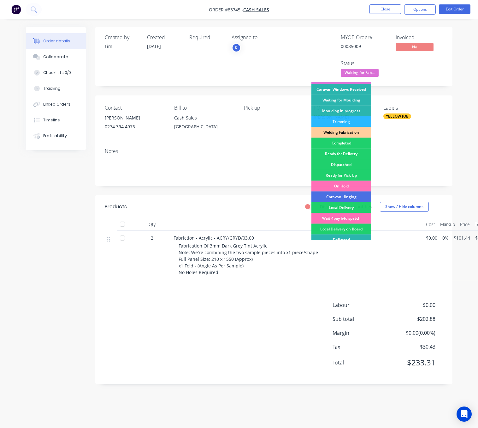
click at [357, 175] on div "Ready for Pick Up" at bounding box center [342, 175] width 60 height 11
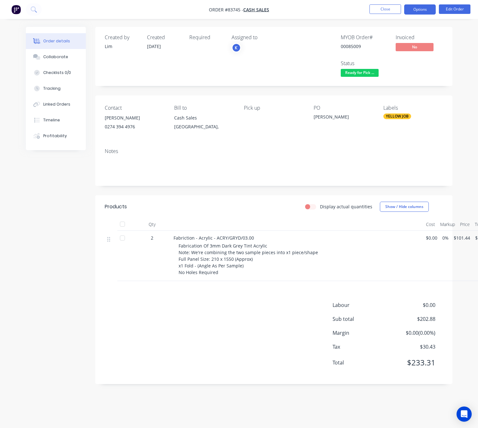
click at [422, 14] on button "Options" at bounding box center [420, 9] width 32 height 10
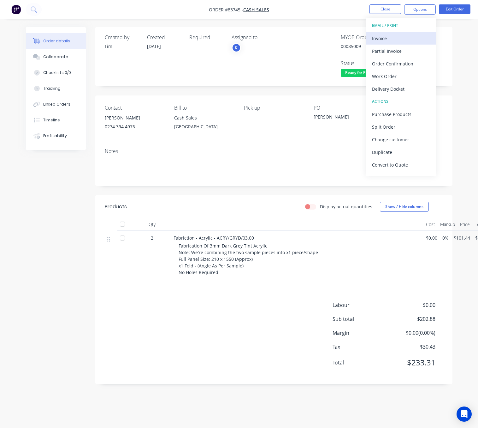
click at [399, 38] on div "Invoice" at bounding box center [401, 38] width 58 height 9
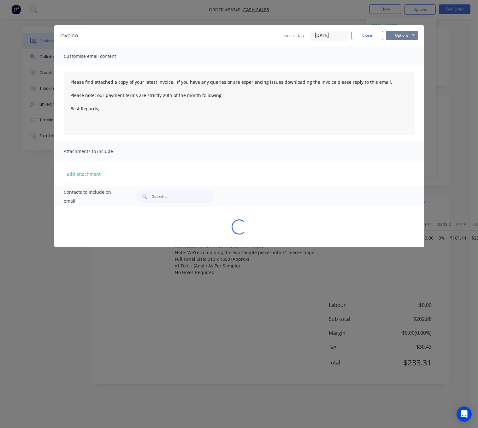
click at [405, 33] on button "Options" at bounding box center [402, 35] width 32 height 9
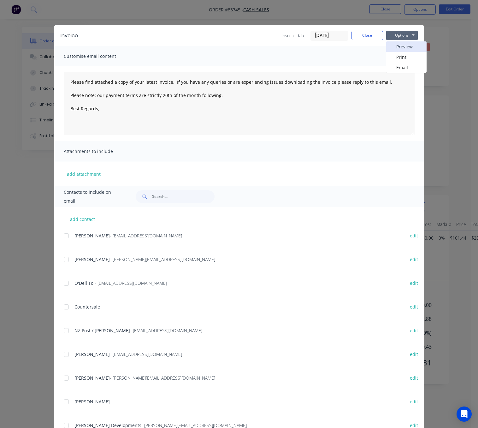
click at [407, 45] on button "Preview" at bounding box center [406, 46] width 40 height 10
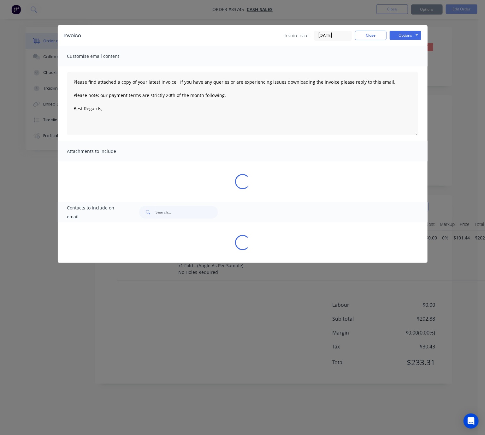
type textarea "Please find attached a copy of your latest invoice. If you have any queries or …"
